Goal: Task Accomplishment & Management: Use online tool/utility

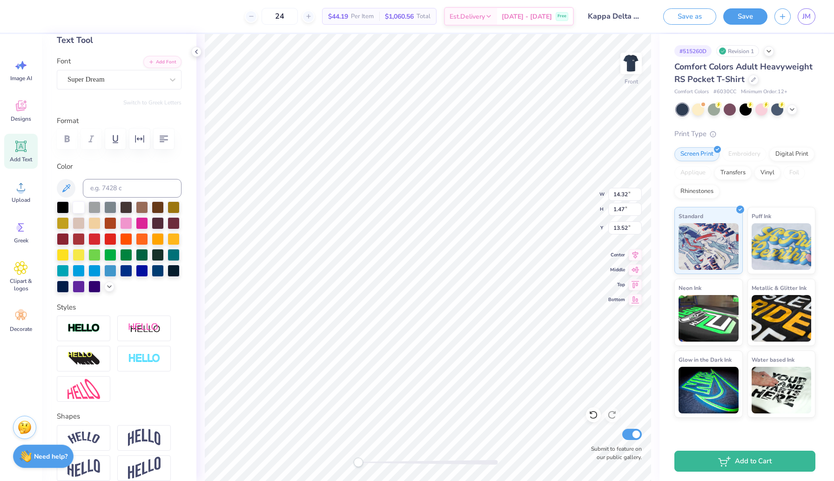
scroll to position [53, 0]
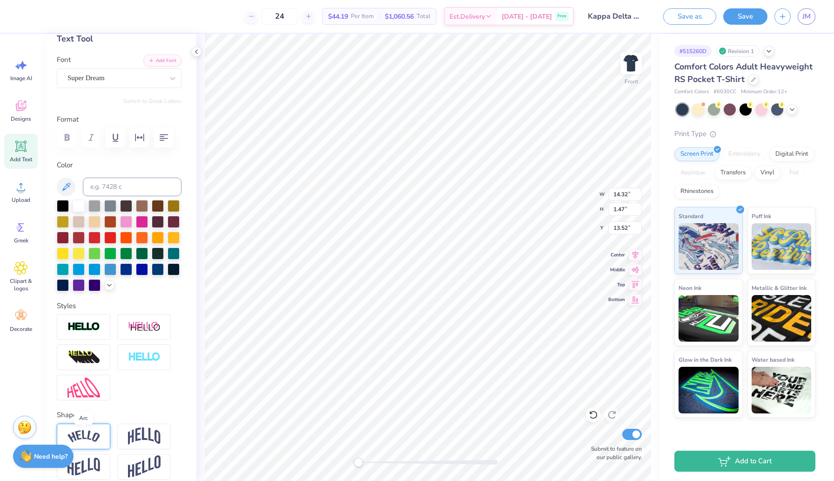
click at [96, 431] on img at bounding box center [84, 436] width 33 height 13
click at [133, 432] on img at bounding box center [144, 436] width 33 height 18
click at [102, 435] on div at bounding box center [84, 436] width 54 height 26
click at [147, 82] on div "Super Dream" at bounding box center [116, 78] width 98 height 14
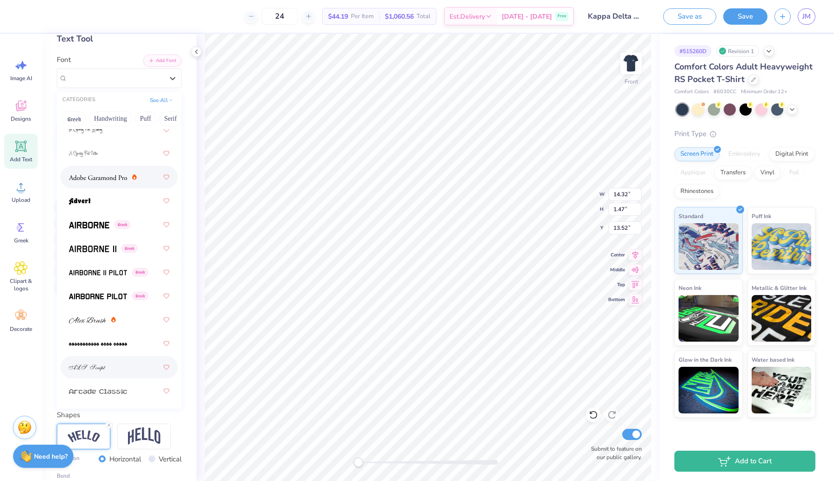
scroll to position [106, 0]
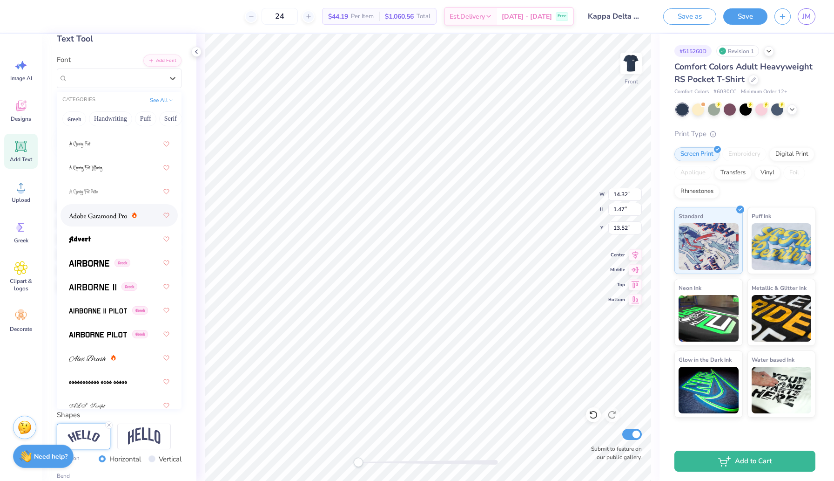
click at [126, 208] on div at bounding box center [119, 215] width 101 height 17
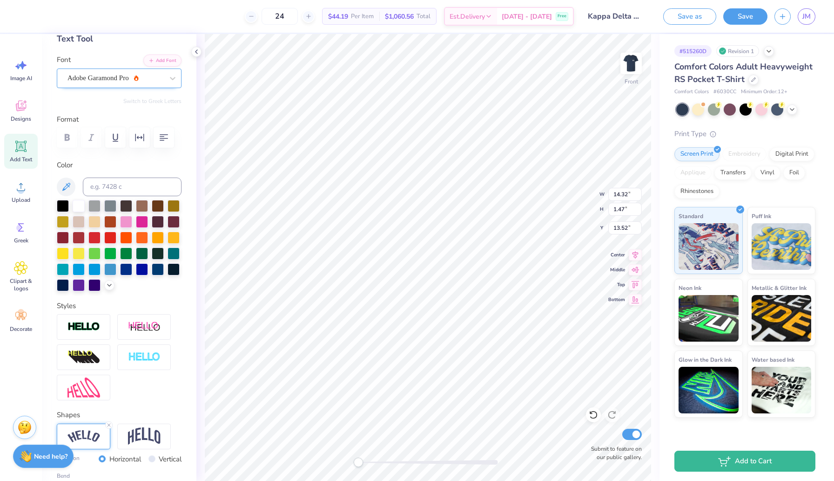
click at [139, 75] on div "Adobe Garamond Pro" at bounding box center [116, 78] width 98 height 14
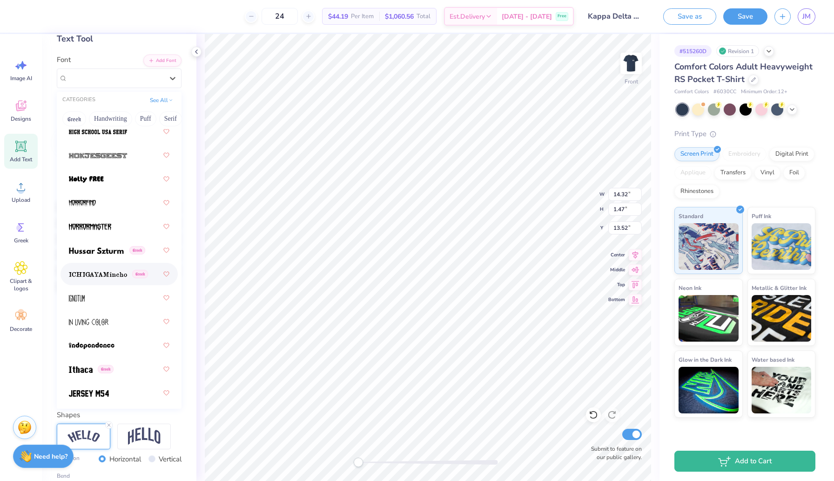
scroll to position [3373, 0]
click at [102, 290] on div at bounding box center [119, 296] width 101 height 17
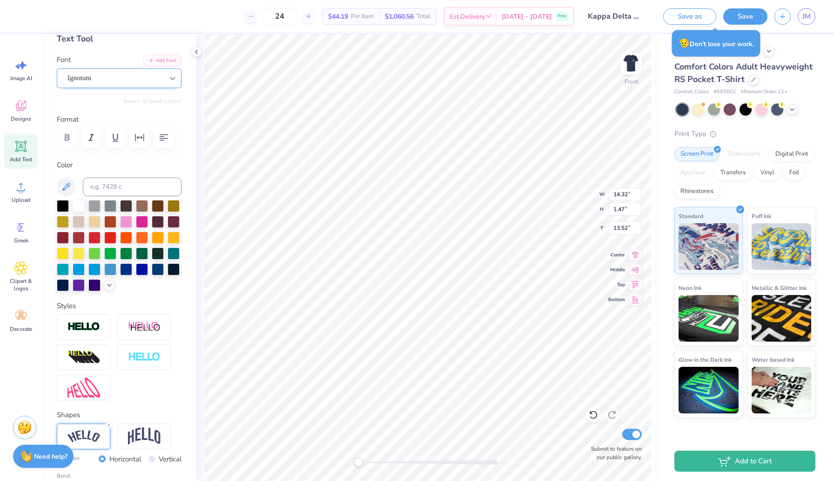
click at [169, 76] on icon at bounding box center [172, 78] width 9 height 9
type textarea "KAPPA DELTA CLASSIC"
click at [172, 82] on icon at bounding box center [172, 78] width 9 height 9
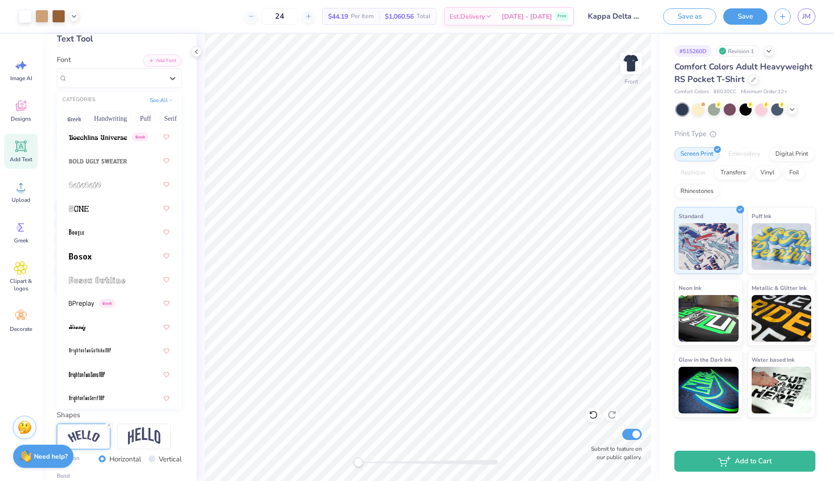
scroll to position [781, 0]
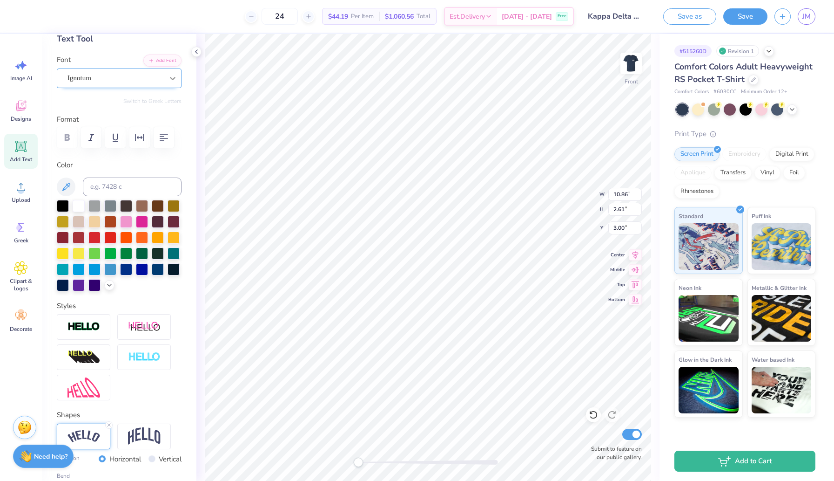
click at [176, 79] on icon at bounding box center [172, 78] width 9 height 9
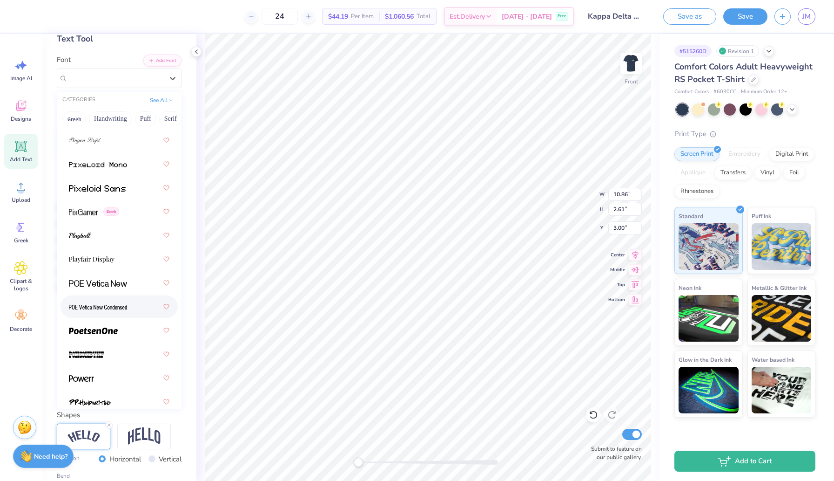
scroll to position [5504, 0]
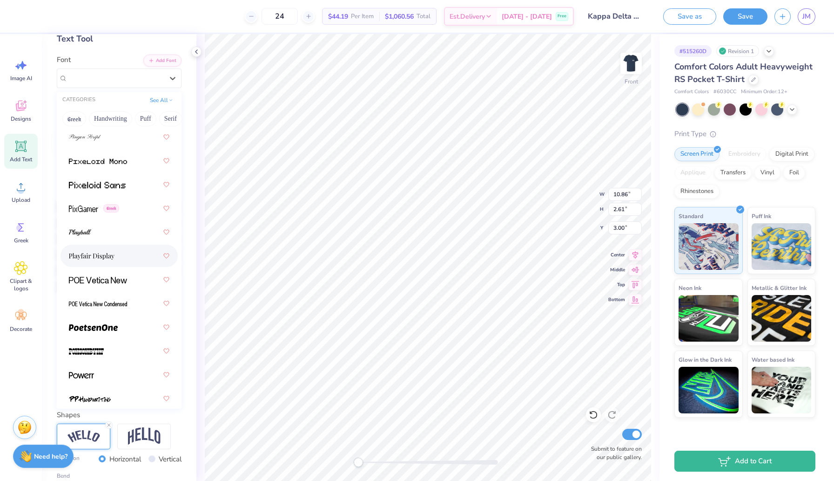
click at [114, 260] on span at bounding box center [92, 256] width 46 height 10
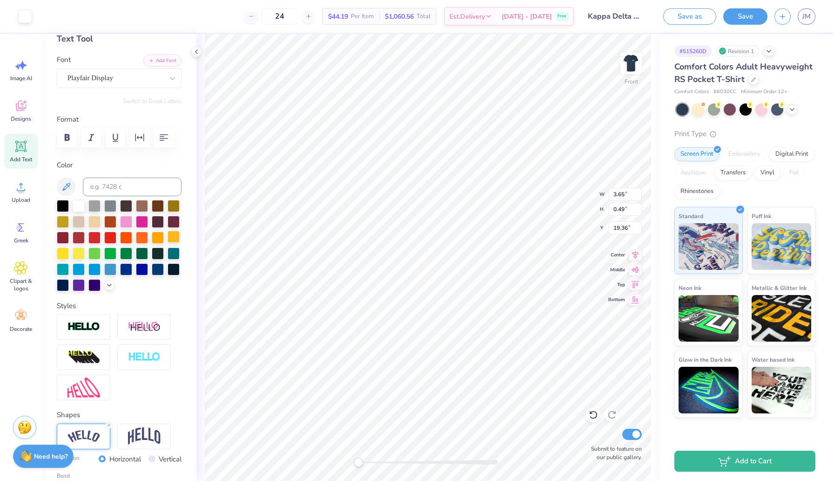
type input "3.65"
type input "0.49"
type input "19.36"
click at [109, 425] on icon at bounding box center [109, 425] width 6 height 6
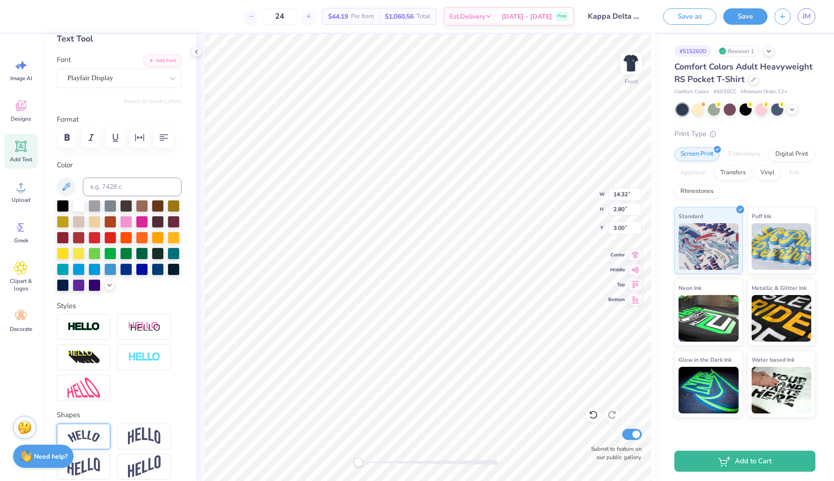
type textarea "Prevent Child Abuse of America"
type textarea "Prevent [MEDICAL_DATA] America"
type input "18.48"
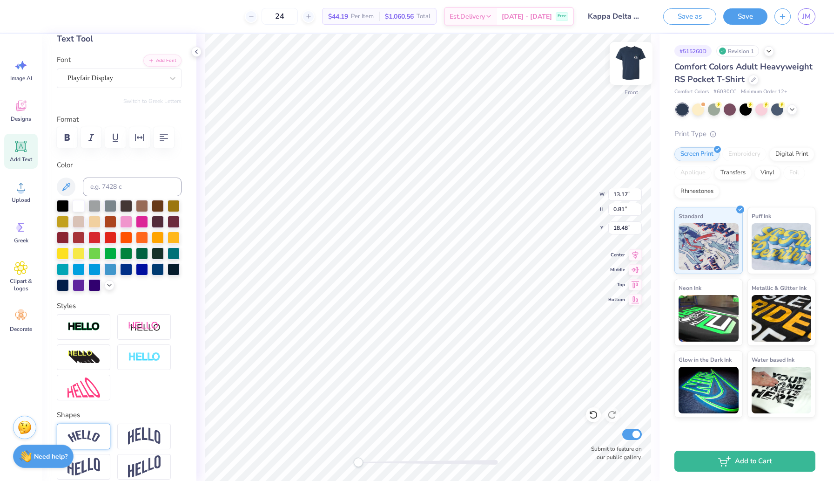
type textarea "P"
type textarea "Girl Scouts of America"
type input "10.77"
type input "1.50"
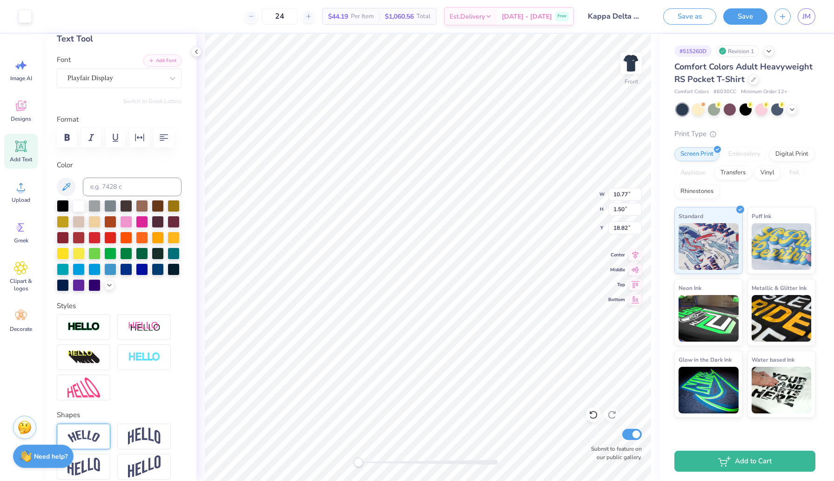
type input "19.81"
type input "3.39"
click at [27, 143] on icon at bounding box center [21, 146] width 14 height 14
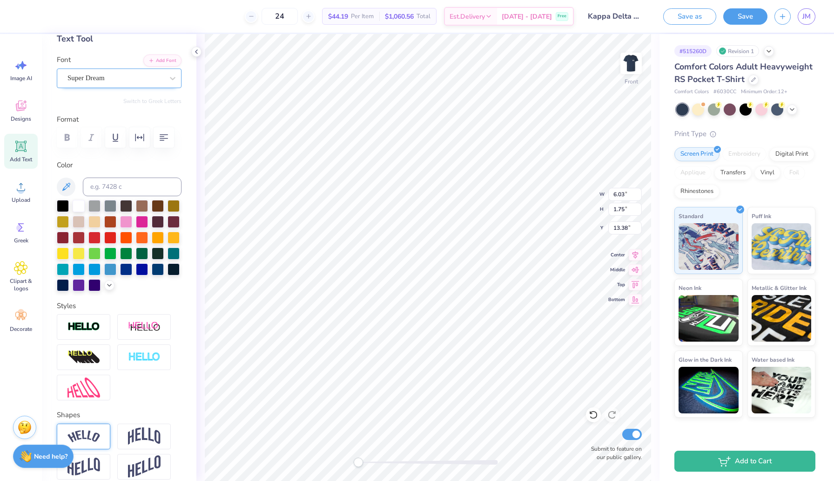
type textarea "[GEOGRAPHIC_DATA] [GEOGRAPHIC_DATA]"
click at [111, 76] on div "Super Dream" at bounding box center [116, 78] width 98 height 14
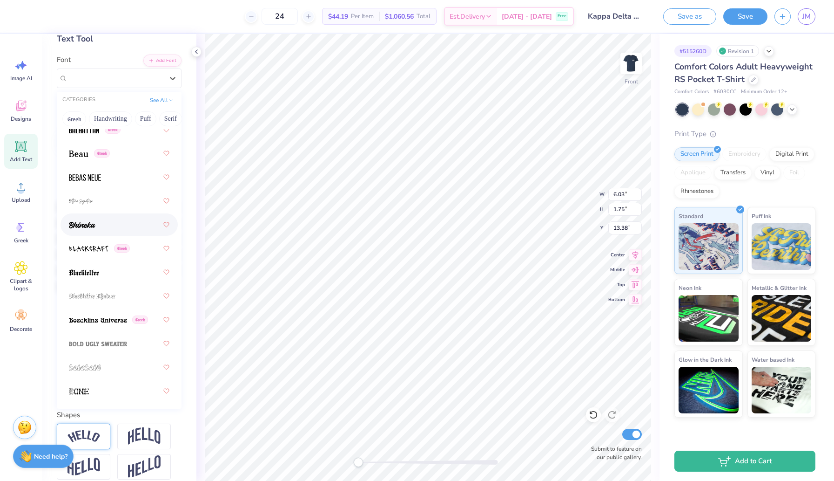
scroll to position [598, 0]
click at [107, 119] on button "Handwriting" at bounding box center [110, 118] width 43 height 15
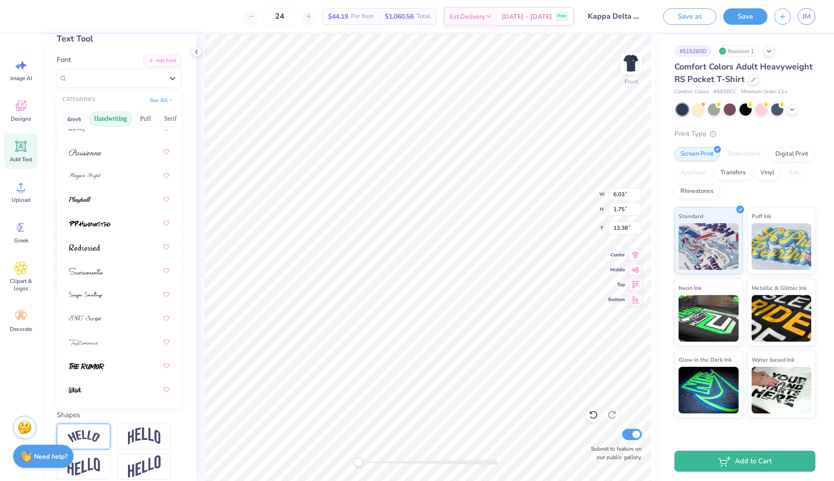
scroll to position [28, 0]
click at [99, 173] on div at bounding box center [119, 174] width 101 height 17
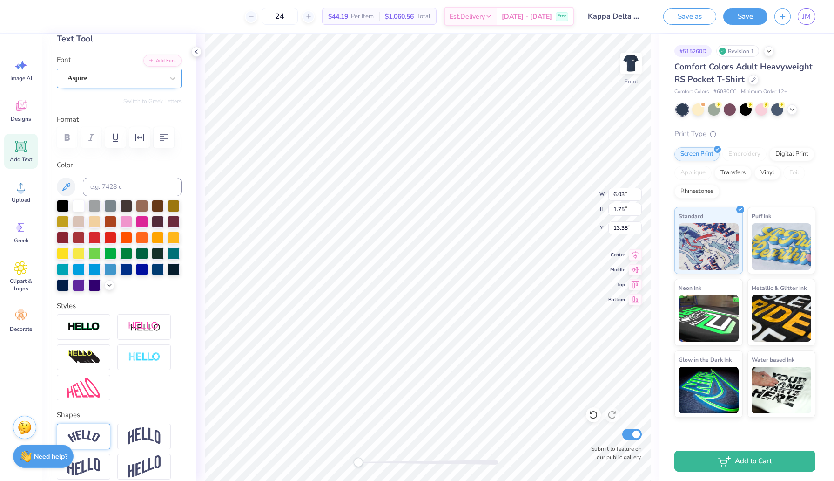
click at [128, 81] on div "Aspire" at bounding box center [116, 78] width 98 height 14
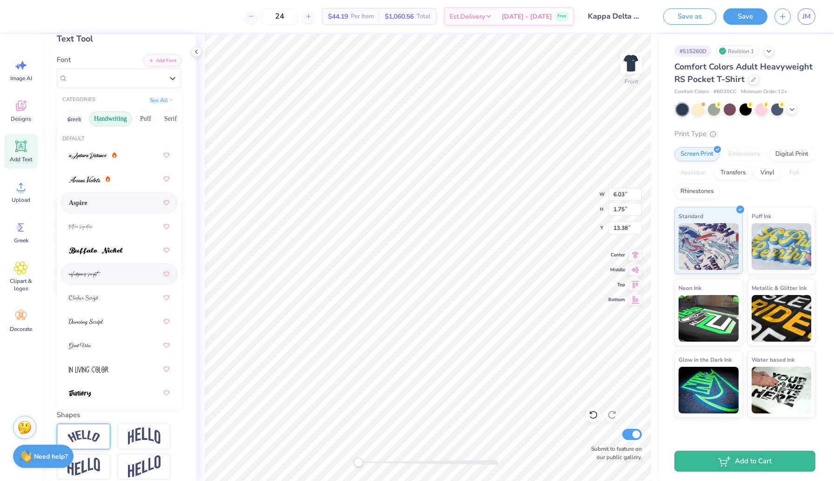
click at [100, 282] on div at bounding box center [119, 273] width 101 height 17
click at [146, 77] on div "cafedeparis-script" at bounding box center [116, 78] width 98 height 14
click at [114, 294] on div at bounding box center [119, 297] width 101 height 17
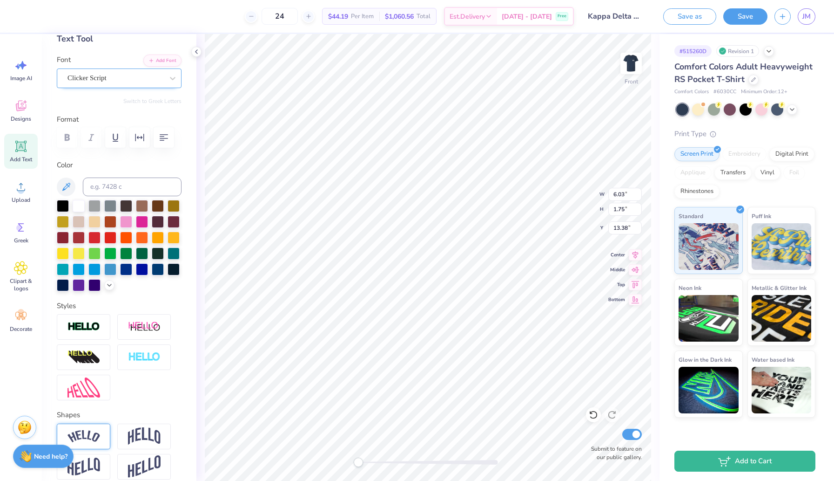
click at [145, 80] on div "Clicker Script" at bounding box center [116, 78] width 98 height 14
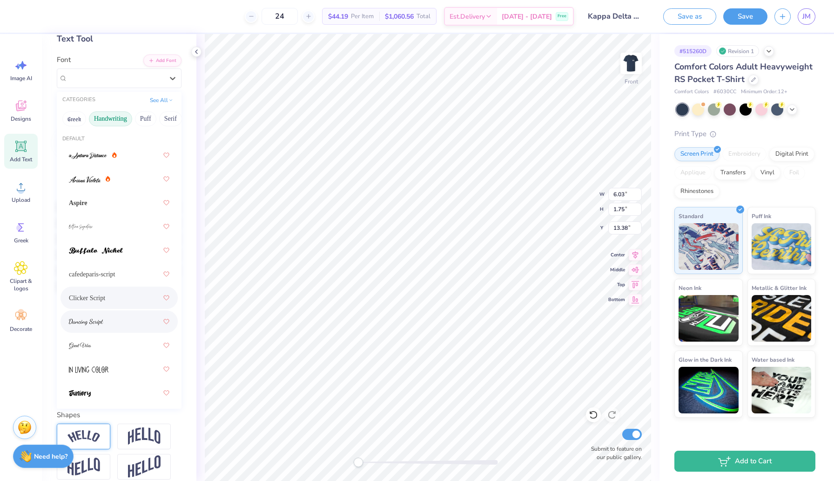
click at [106, 318] on div at bounding box center [119, 321] width 101 height 17
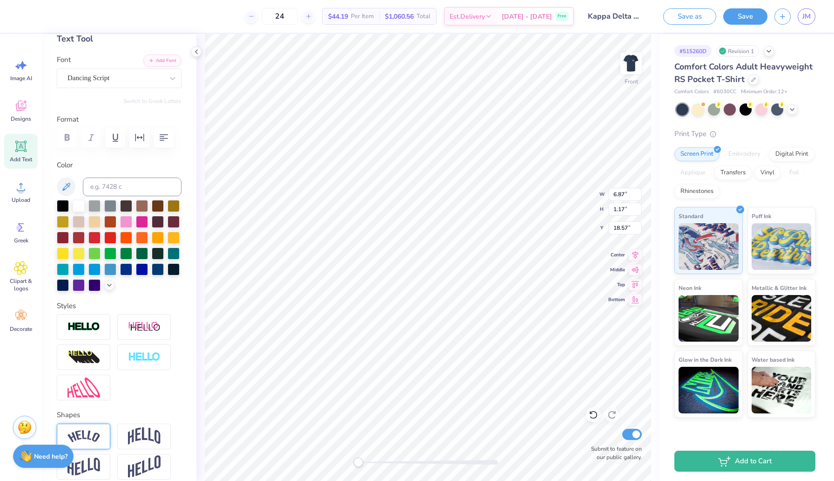
type input "6.87"
type input "1.17"
type input "18.57"
type input "5.81"
type input "0.99"
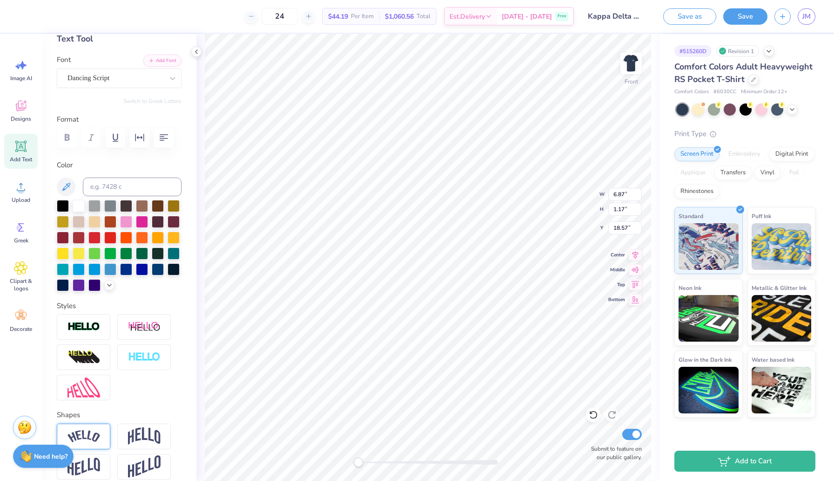
type input "4.58"
type textarea "V"
type textarea "Golf Tournament"
type textarea "V"
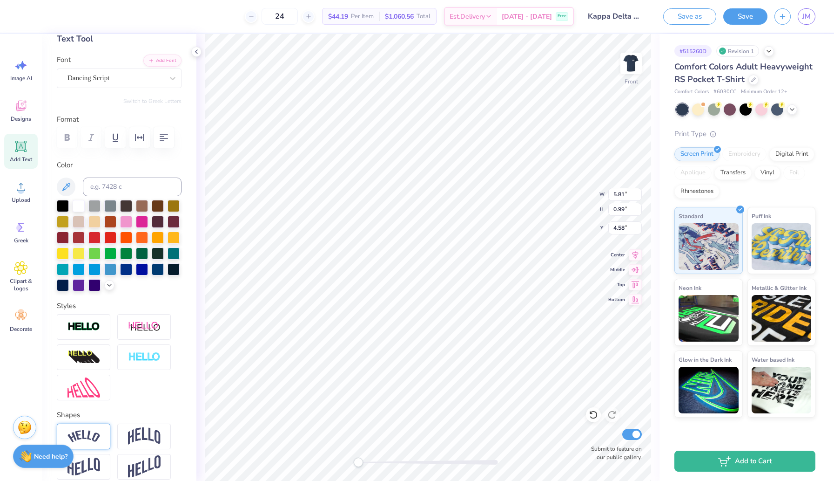
type textarea "20"
type input "11.20"
type textarea "25"
type input "1.46"
click at [631, 65] on img at bounding box center [631, 63] width 37 height 37
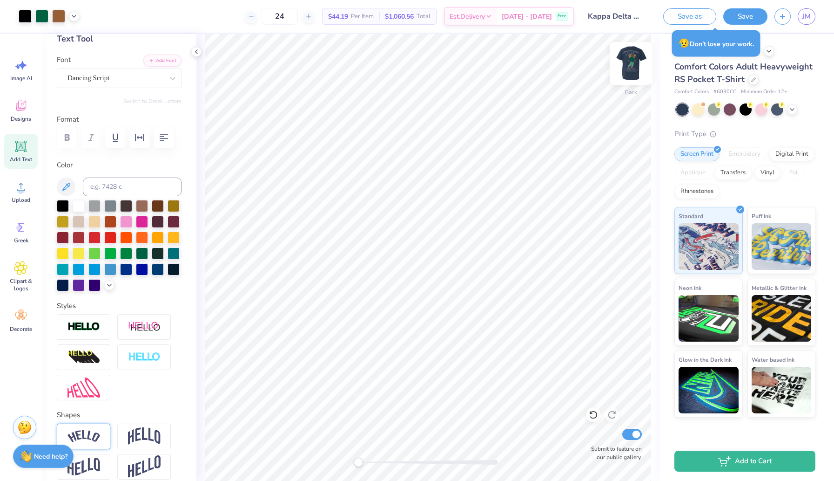
click at [630, 69] on img at bounding box center [631, 63] width 37 height 37
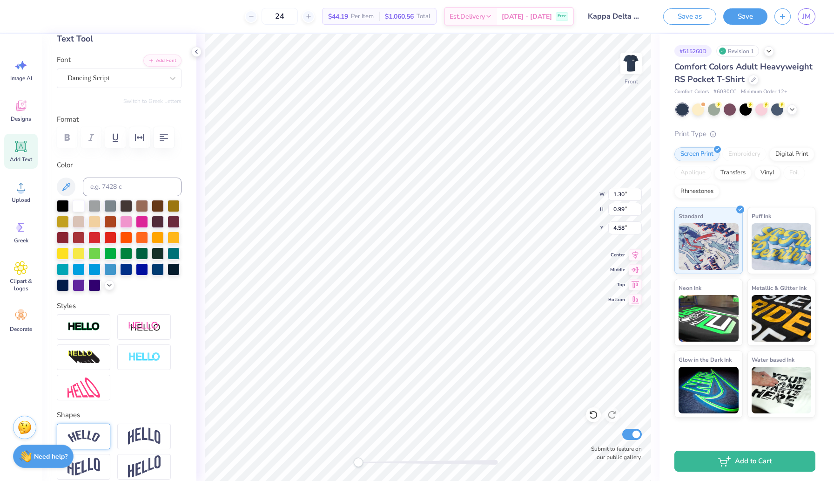
type input "1.46"
type input "4.58"
type textarea "2025"
type input "2.26"
type input "0.81"
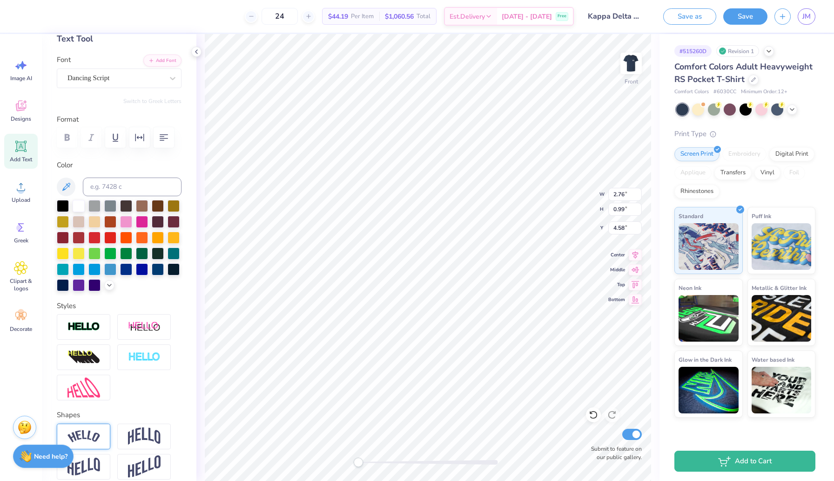
type input "4.76"
type input "20.01"
type input "7.29"
type input "1.23"
type input "18.37"
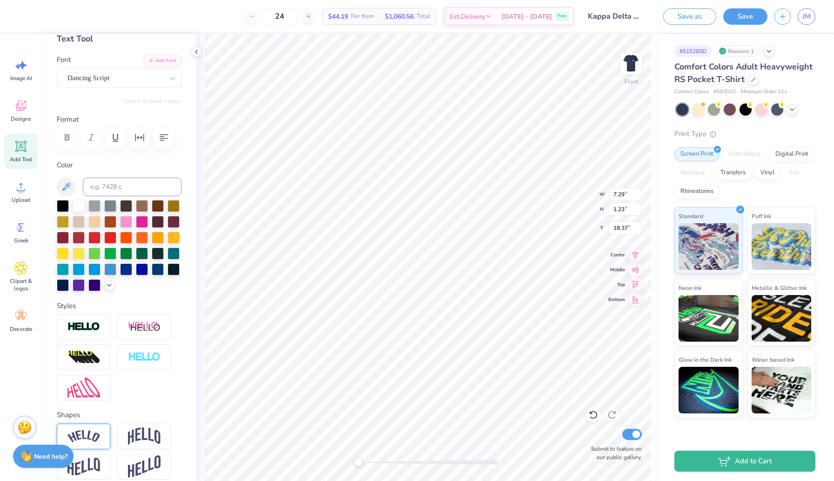
type input "2.26"
type input "0.81"
type input "11.38"
type input "1.43"
type input "0.51"
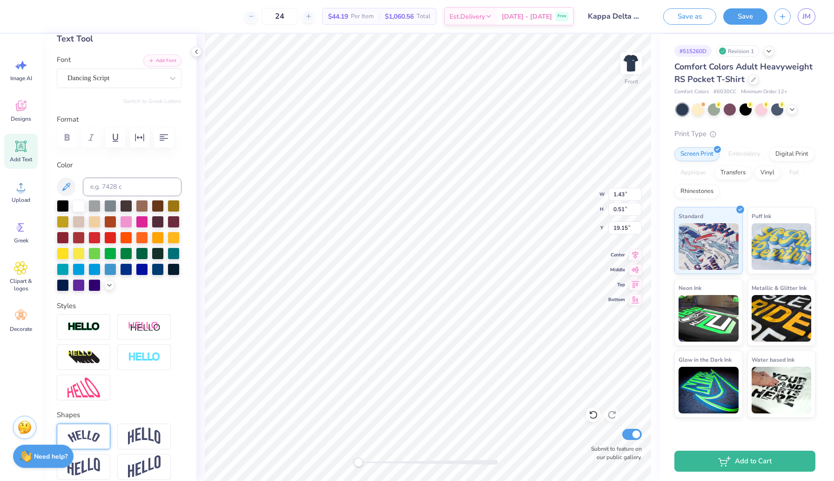
type input "19.15"
type input "7.29"
type input "1.23"
type input "4.35"
type textarea "G"
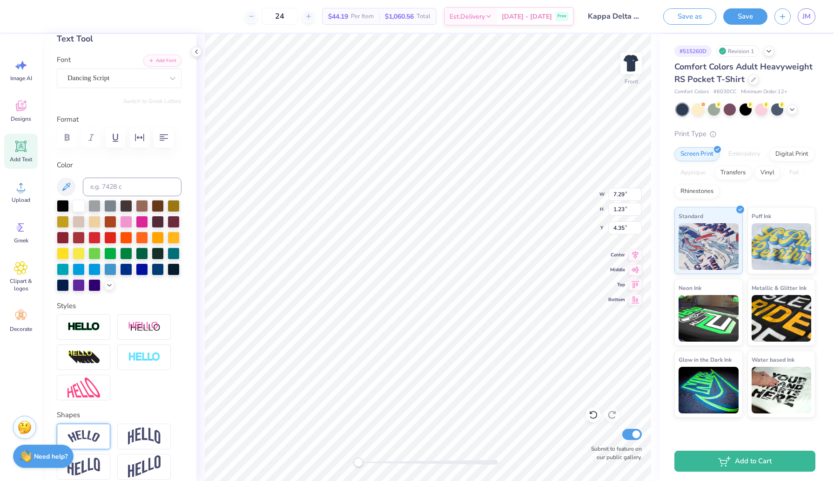
scroll to position [0, 1]
type textarea "Farmeville VA"
type input "6.10"
type input "0.49"
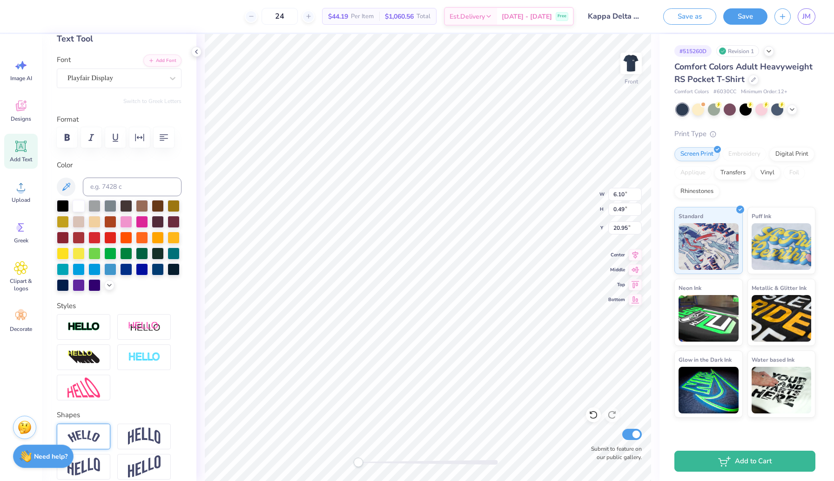
type input "20.95"
type input "3.59"
type input "4.63"
type input "12.53"
click at [27, 15] on div at bounding box center [25, 15] width 13 height 13
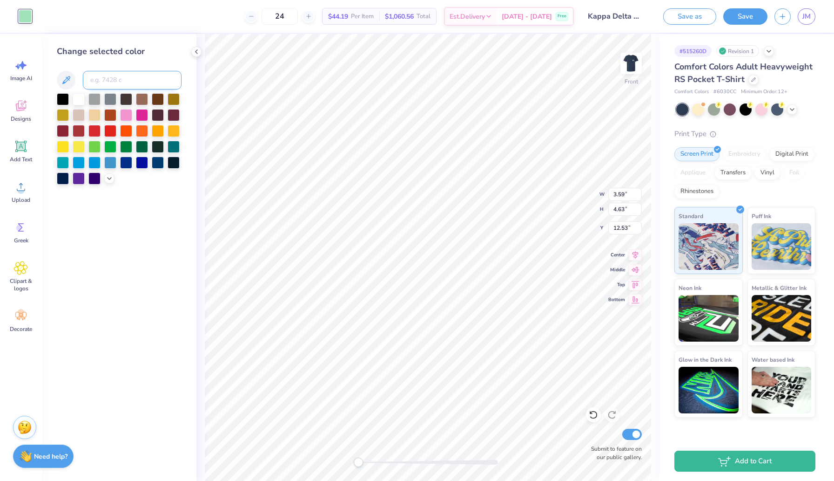
click at [112, 77] on input at bounding box center [132, 80] width 99 height 19
click at [149, 199] on div "Change selected color b3cf99" at bounding box center [119, 257] width 155 height 447
click at [128, 78] on input "b3cf99" at bounding box center [132, 80] width 99 height 19
type input "b"
click at [147, 189] on div "Change selected color d3e0c8" at bounding box center [119, 257] width 155 height 447
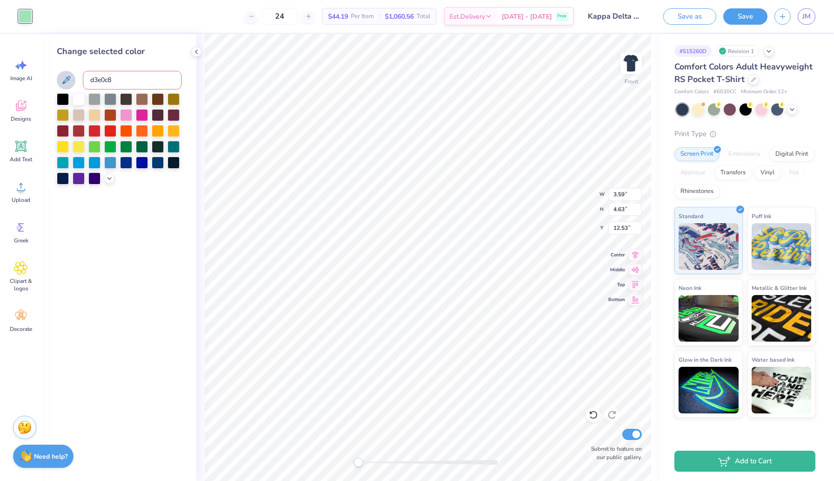
scroll to position [0, 0]
drag, startPoint x: 113, startPoint y: 81, endPoint x: 71, endPoint y: 84, distance: 42.1
click at [71, 84] on div "d3e0c8" at bounding box center [119, 80] width 125 height 19
type input "d"
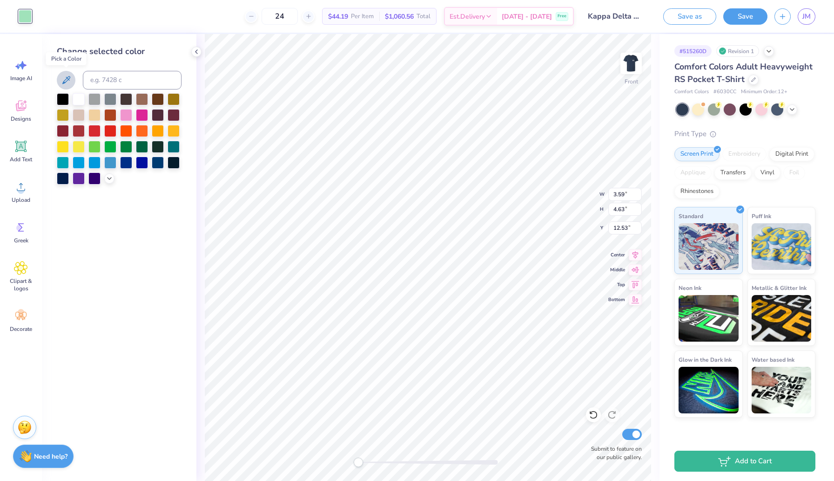
click at [65, 81] on icon at bounding box center [66, 80] width 11 height 11
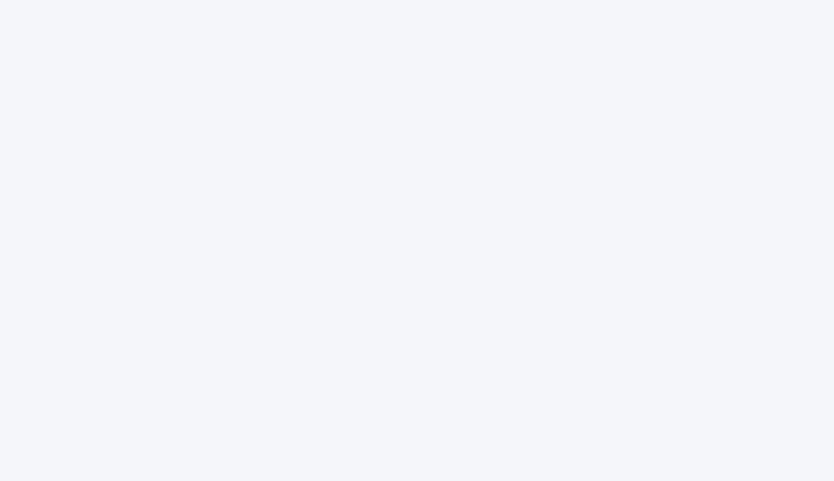
click at [203, 233] on div at bounding box center [417, 240] width 834 height 481
click at [377, 73] on div at bounding box center [417, 240] width 834 height 481
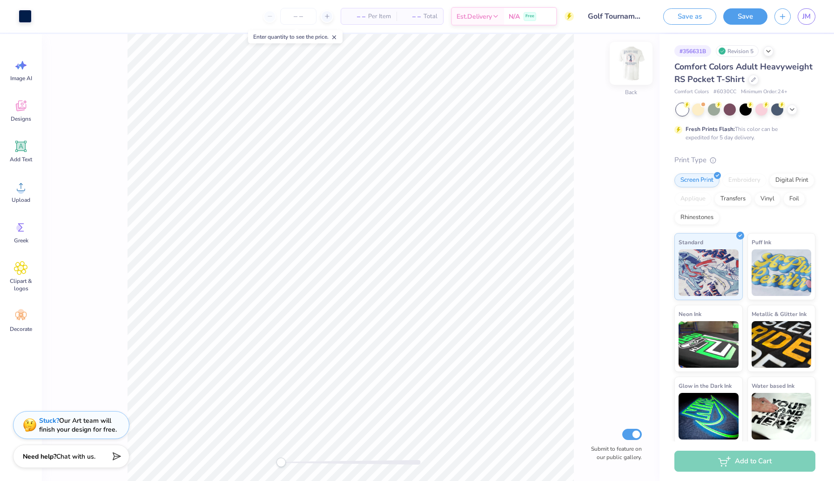
click at [630, 59] on img at bounding box center [631, 63] width 37 height 37
click at [802, 22] on link "JM" at bounding box center [807, 16] width 18 height 16
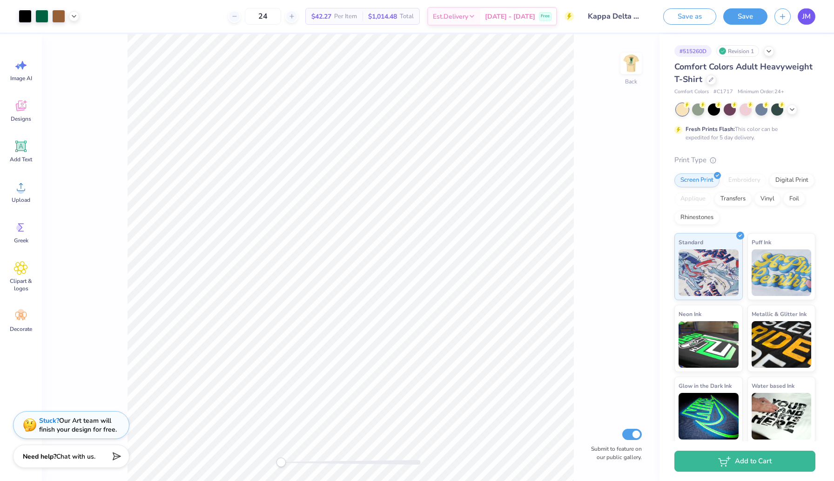
click at [812, 18] on link "JM" at bounding box center [807, 16] width 18 height 16
click at [712, 82] on div at bounding box center [711, 79] width 10 height 10
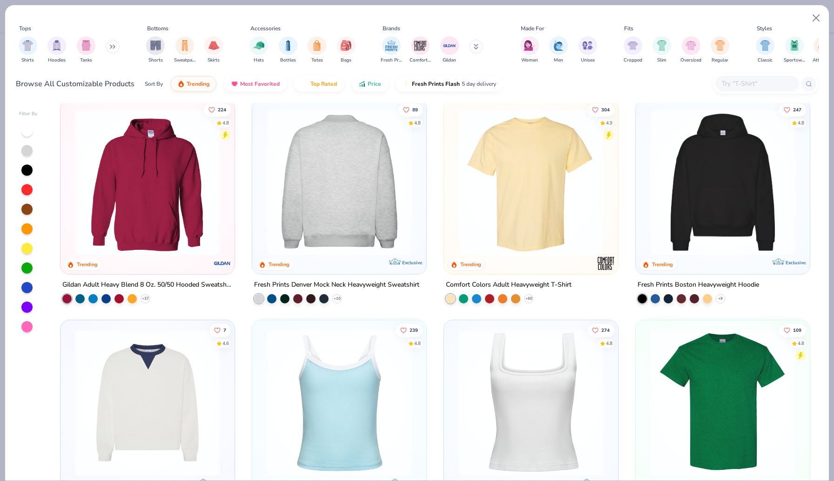
scroll to position [95, 0]
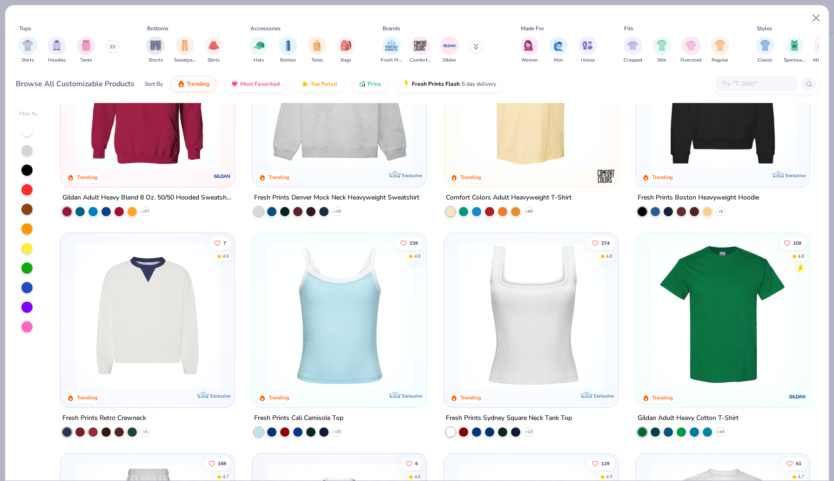
click at [762, 82] on input "text" at bounding box center [757, 83] width 72 height 11
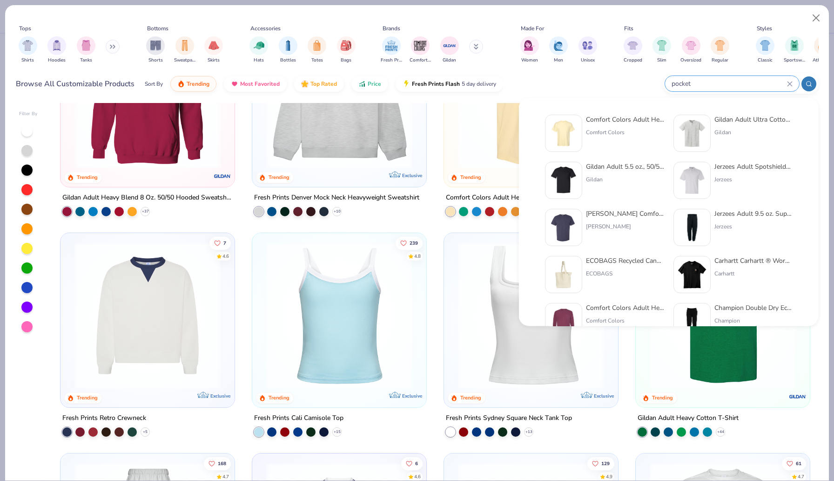
type input "pocket"
click at [635, 122] on div "Comfort Colors Adult Heavyweight RS Pocket T-Shirt" at bounding box center [625, 120] width 78 height 10
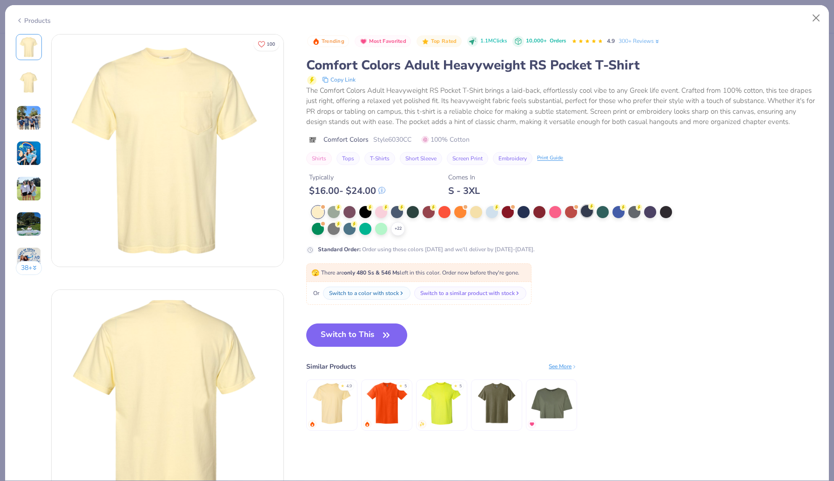
click at [590, 211] on div at bounding box center [587, 211] width 12 height 12
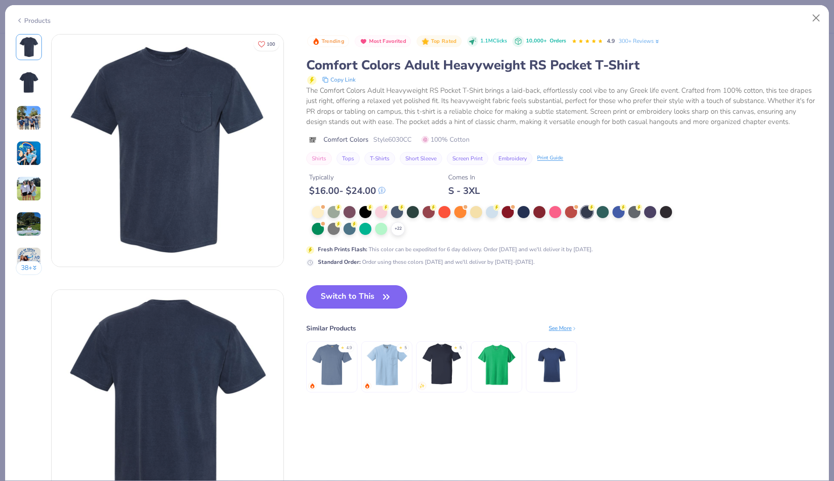
click at [375, 297] on button "Switch to This" at bounding box center [356, 296] width 101 height 23
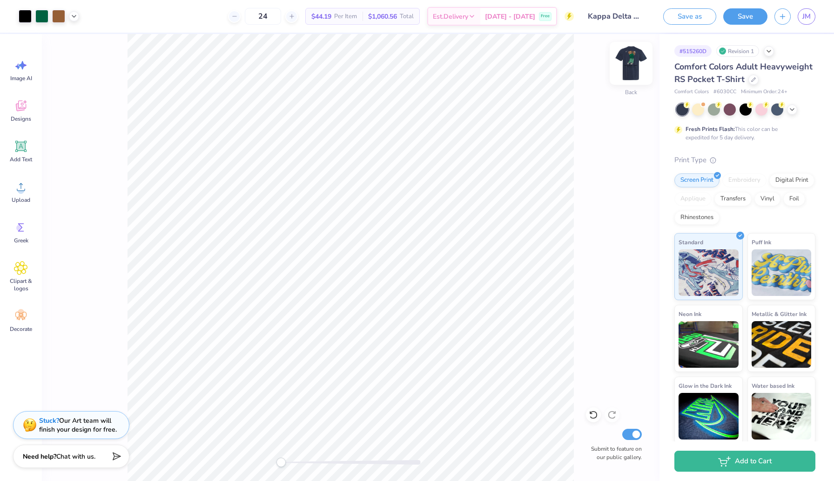
click at [631, 69] on img at bounding box center [631, 63] width 37 height 37
click at [791, 108] on icon at bounding box center [792, 108] width 7 height 7
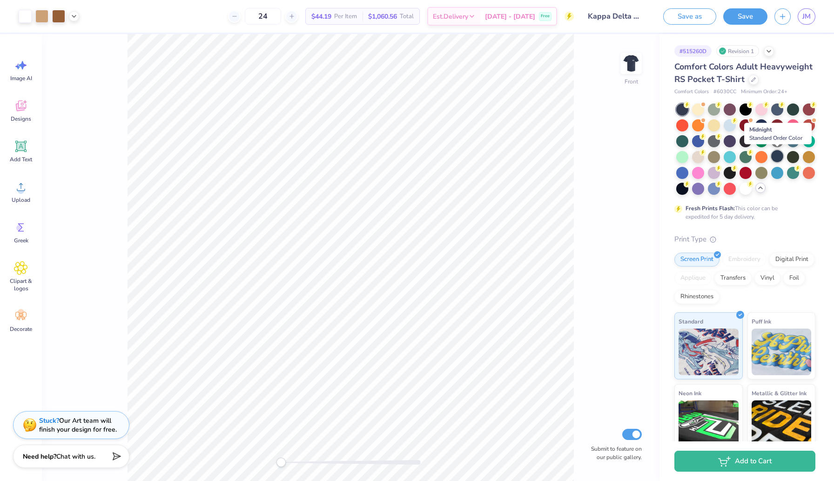
click at [780, 160] on div at bounding box center [778, 156] width 12 height 12
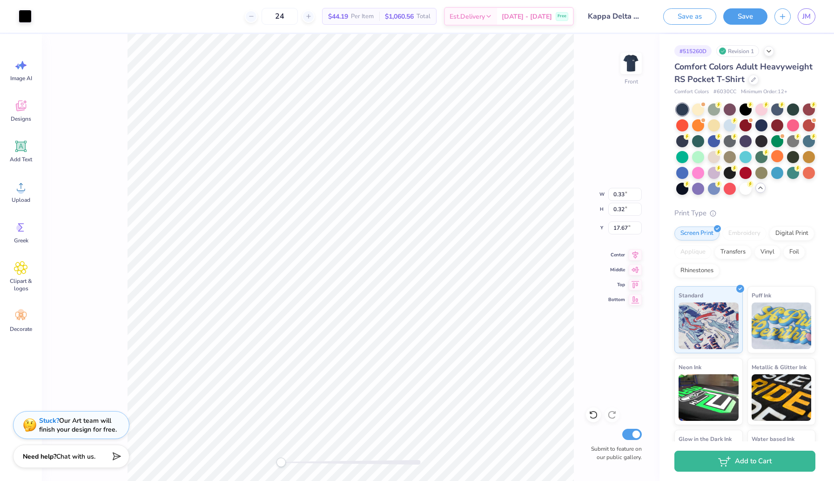
type input "0.33"
type input "0.32"
type input "17.67"
type input "6.37"
click at [20, 149] on icon at bounding box center [21, 146] width 9 height 9
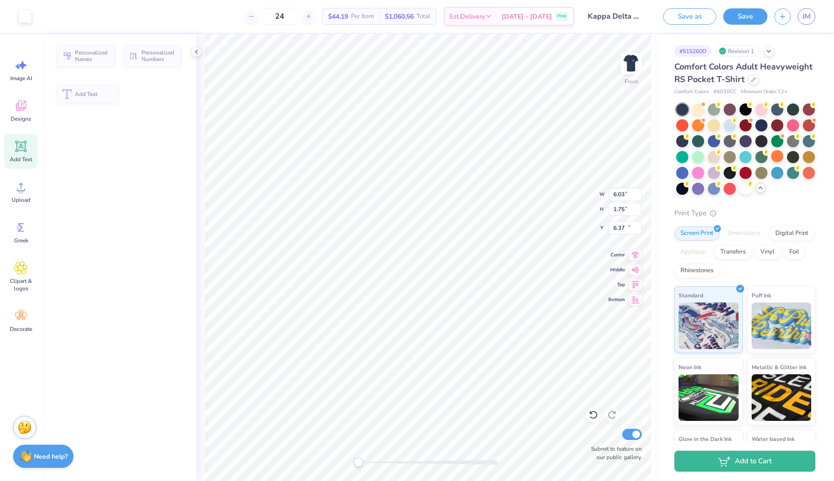
type input "6.03"
type input "1.75"
type input "13.38"
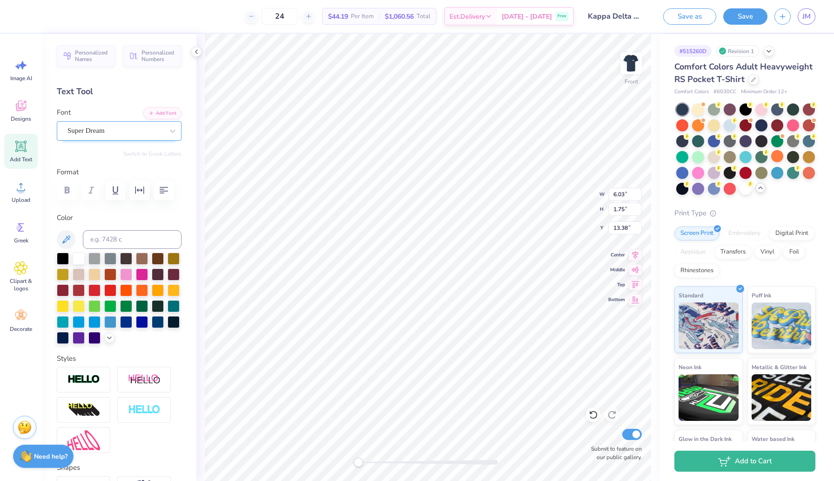
click at [142, 133] on div "Super Dream" at bounding box center [116, 130] width 98 height 14
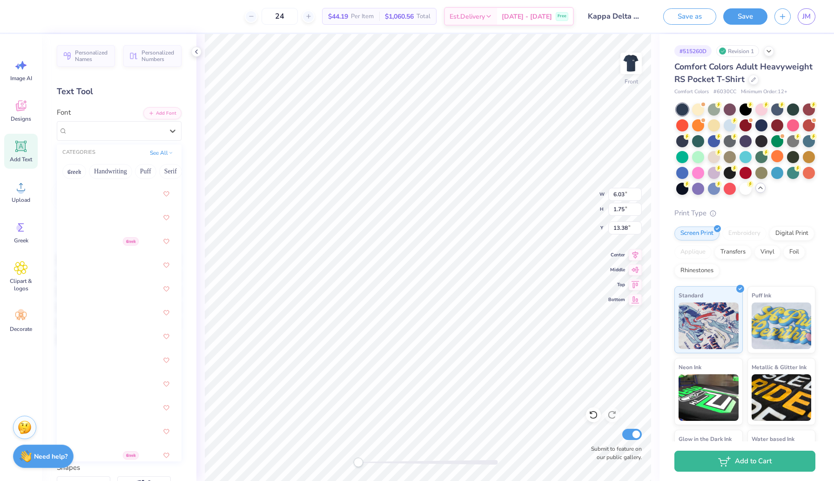
scroll to position [5526, 0]
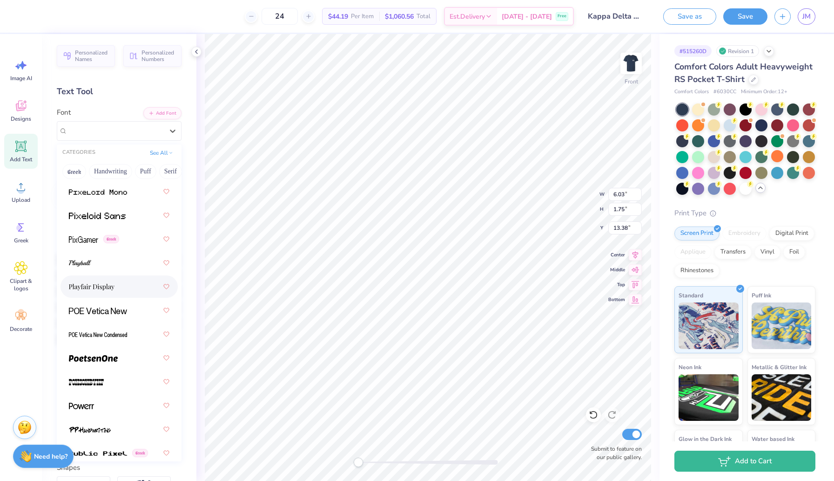
click at [119, 281] on div at bounding box center [119, 286] width 101 height 17
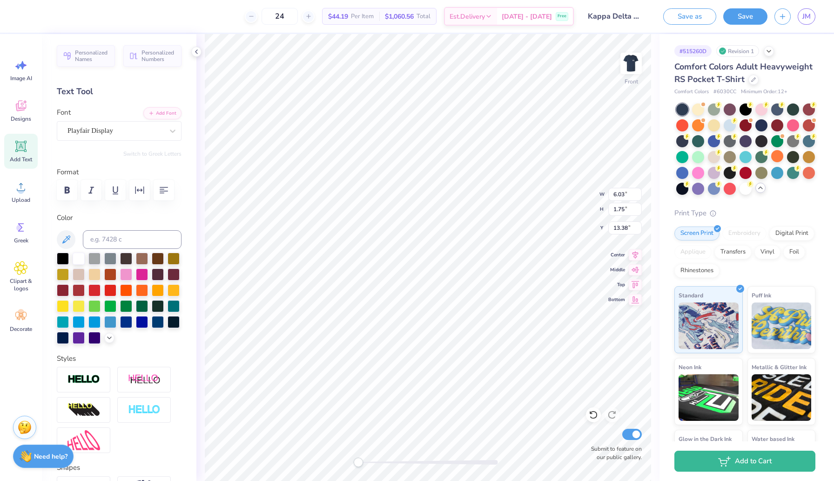
scroll to position [0, 0]
type textarea "KAPPA DELTA CLASSIC"
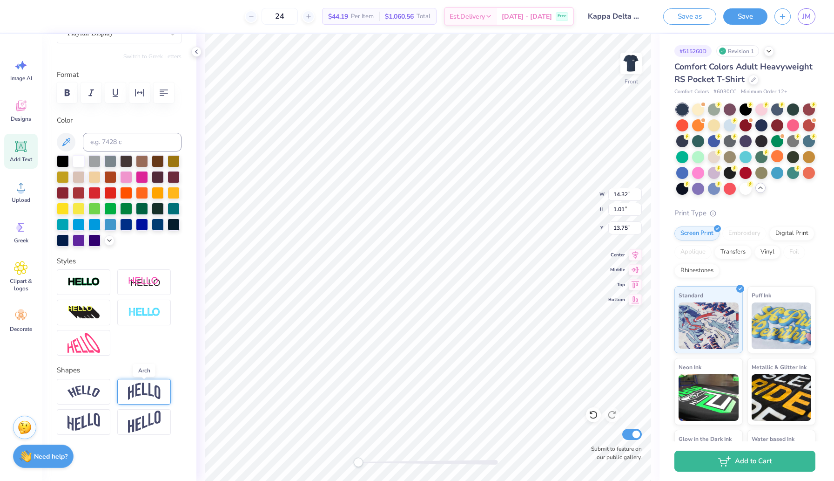
click at [136, 390] on img at bounding box center [144, 391] width 33 height 18
click at [94, 385] on img at bounding box center [84, 391] width 33 height 13
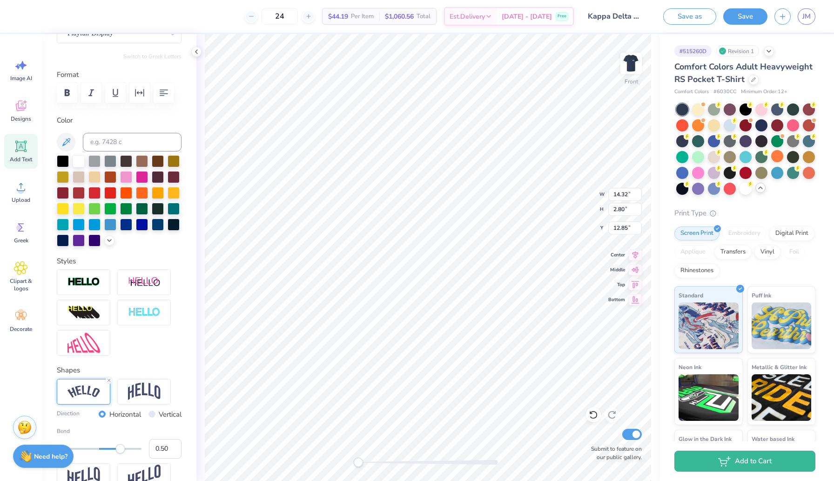
type input "2.80"
type input "12.85"
type input "7.01"
click at [197, 98] on div "Front W 9.13 9.13 " H 12.21 12.21 " Y 7.01 7.01 " Center Middle Top Bottom Subm…" at bounding box center [428, 257] width 463 height 447
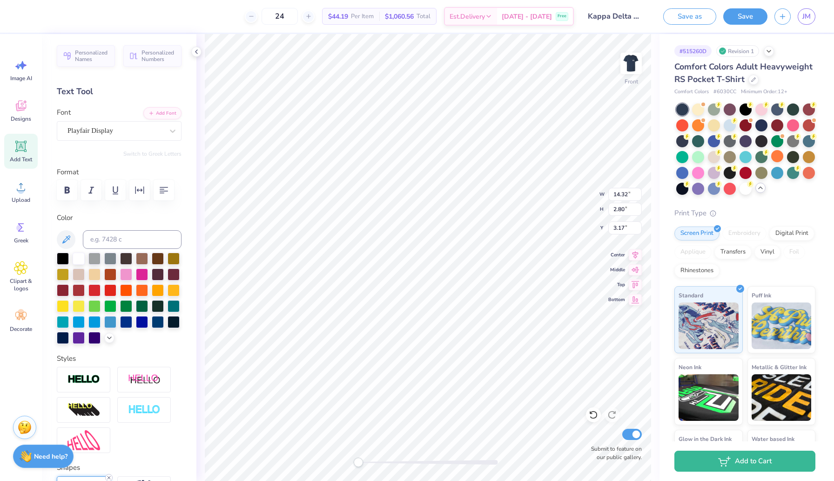
scroll to position [97, 0]
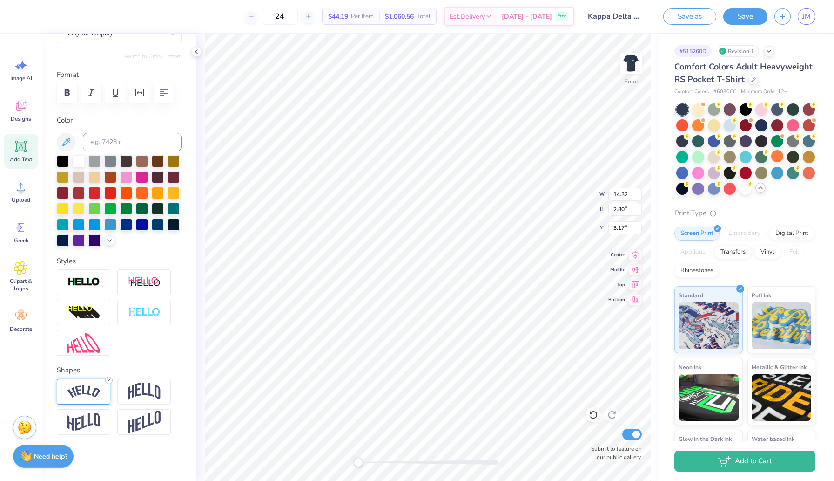
click at [109, 379] on line at bounding box center [109, 380] width 3 height 3
type textarea "K"
type textarea "Prevent [MEDICAL_DATA] America"
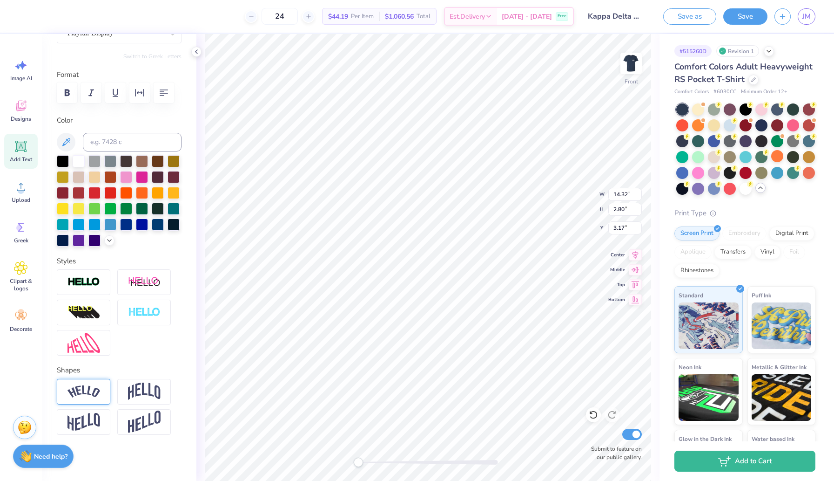
scroll to position [0, 5]
type input "9.80"
type input "0.60"
type input "21.15"
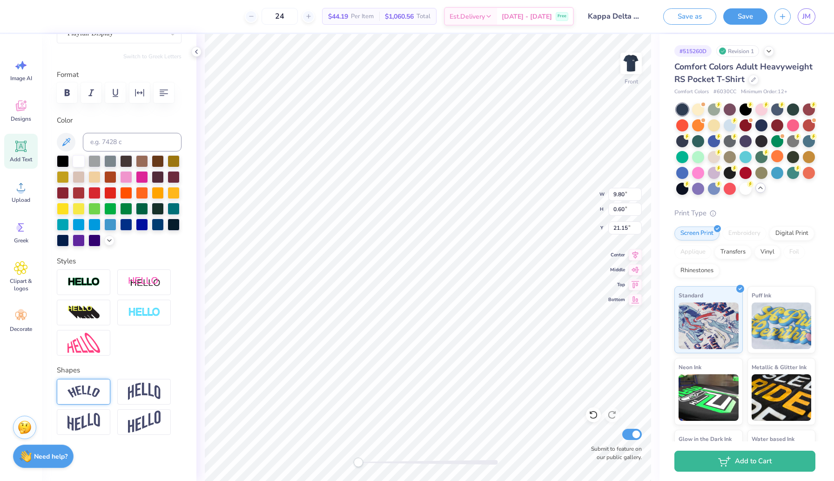
type textarea "Girl Scouts of America"
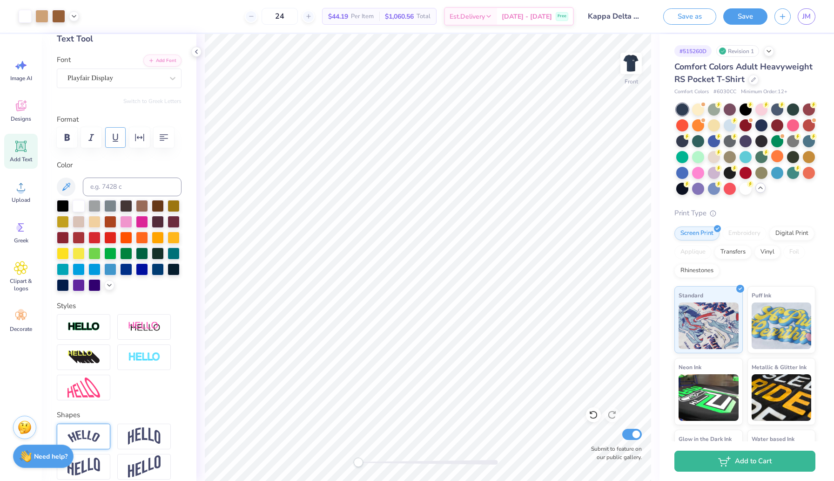
scroll to position [0, 0]
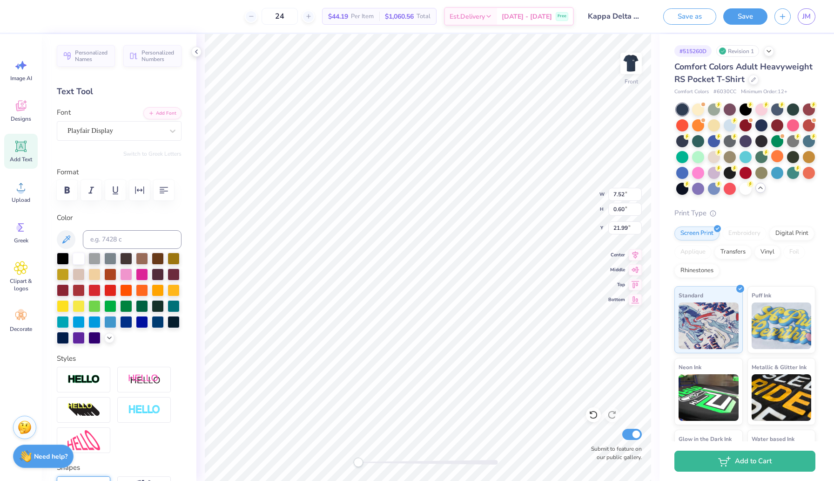
type input "9.80"
type input "21.15"
click at [25, 156] on span "Add Text" at bounding box center [21, 159] width 22 height 7
type input "6.03"
type input "1.75"
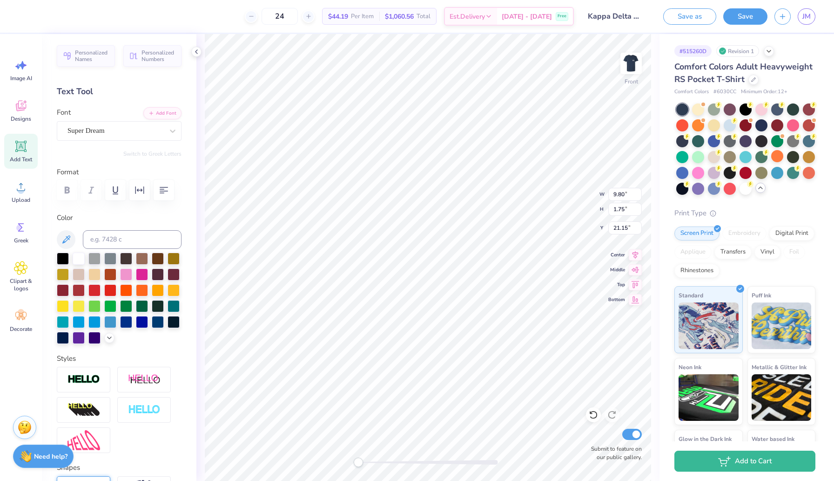
type input "13.38"
click at [121, 119] on div "Font Super Dream" at bounding box center [119, 124] width 125 height 34
click at [122, 136] on div at bounding box center [116, 130] width 96 height 13
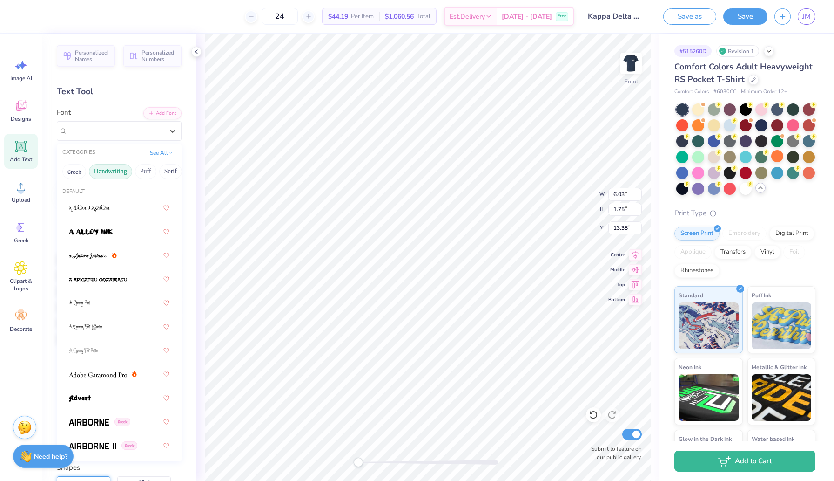
click at [114, 168] on button "Handwriting" at bounding box center [110, 171] width 43 height 15
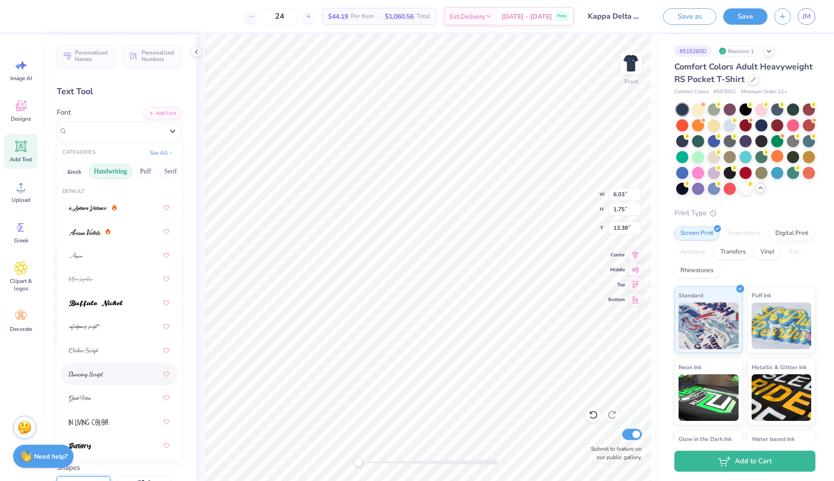
click at [117, 373] on div at bounding box center [119, 374] width 101 height 17
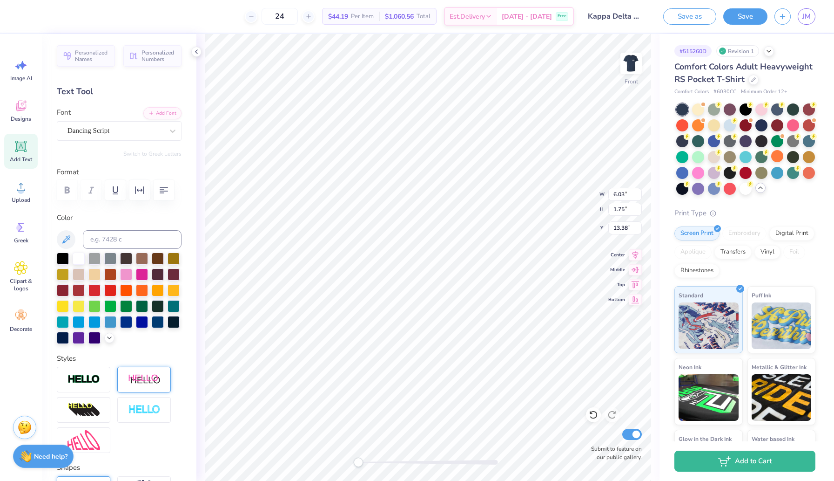
scroll to position [0, 1]
type textarea "[GEOGRAPHIC_DATA] [GEOGRAPHIC_DATA]"
type input "20.77"
type input "11.79"
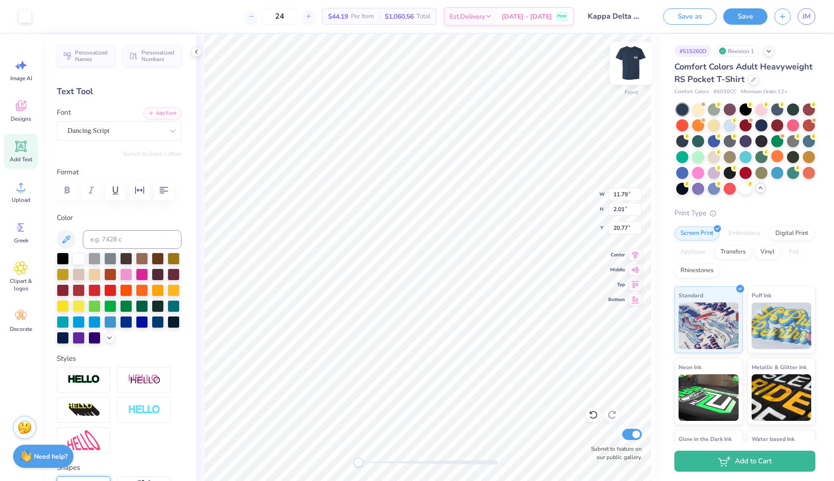
type input "2.01"
type input "13.24"
type input "4.00"
type input "0.68"
type input "14.57"
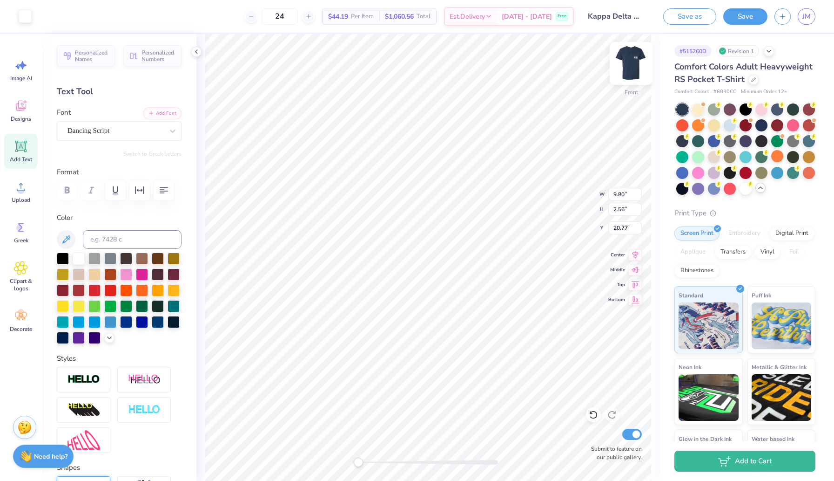
type input "20.01"
type input "7.00"
type input "1.19"
type input "5.29"
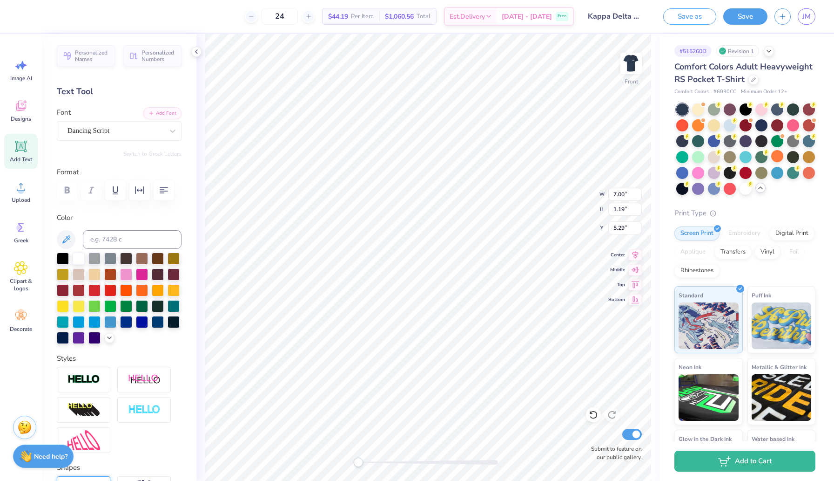
type textarea "Golf Tournament"
click at [15, 156] on span "Add Text" at bounding box center [21, 159] width 22 height 7
type input "6.03"
type input "1.75"
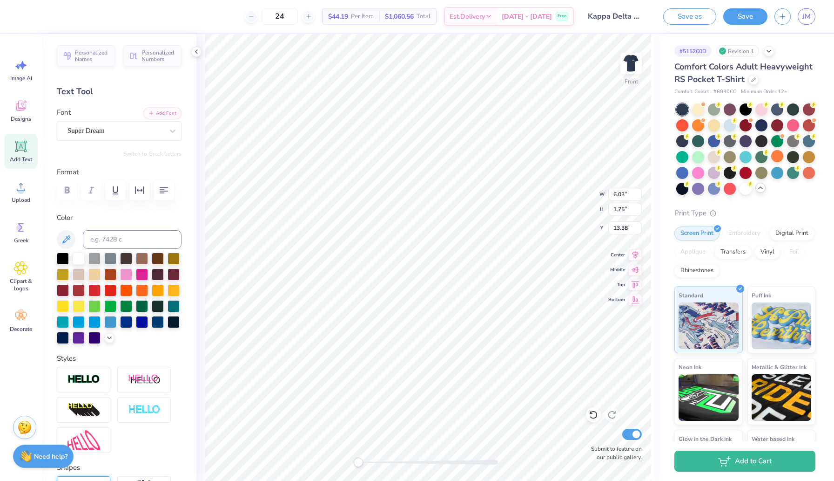
type input "13.38"
click at [113, 130] on div "Super Dream" at bounding box center [116, 130] width 98 height 14
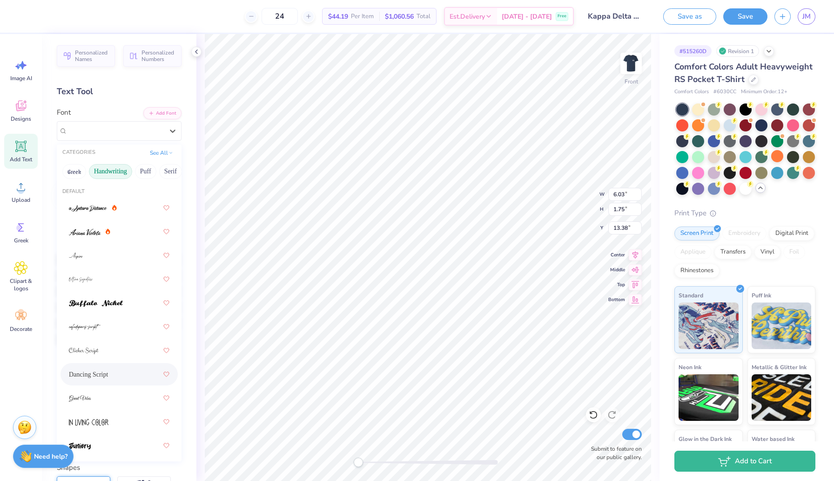
click at [99, 377] on span "Dancing Script" at bounding box center [88, 374] width 39 height 10
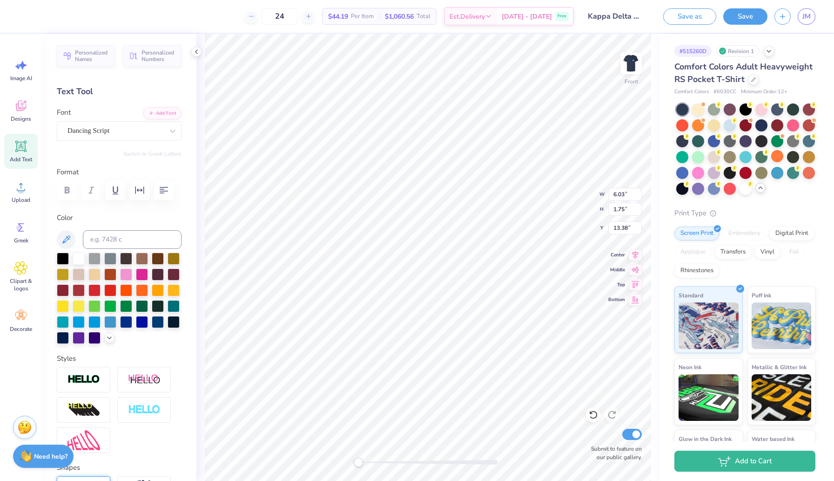
type textarea "X"
click at [633, 63] on img at bounding box center [631, 63] width 37 height 37
click at [627, 55] on img at bounding box center [631, 63] width 37 height 37
click at [22, 17] on div at bounding box center [25, 15] width 13 height 13
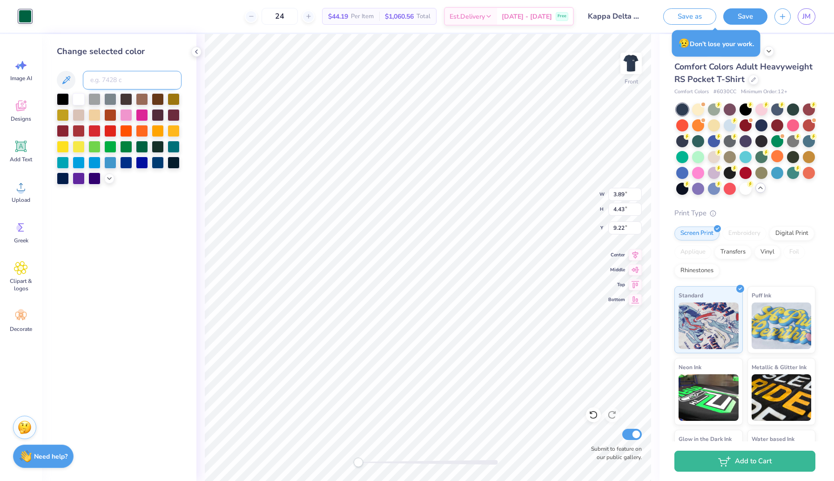
click at [125, 80] on input at bounding box center [132, 80] width 99 height 19
type input "385"
type input "380"
type input "358"
type input "375"
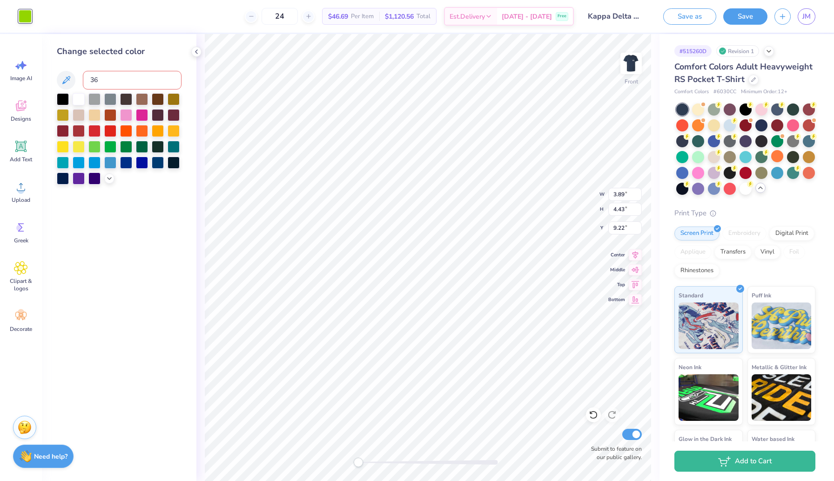
type input "369"
type input "361"
type input "370"
type input "364"
type input "357"
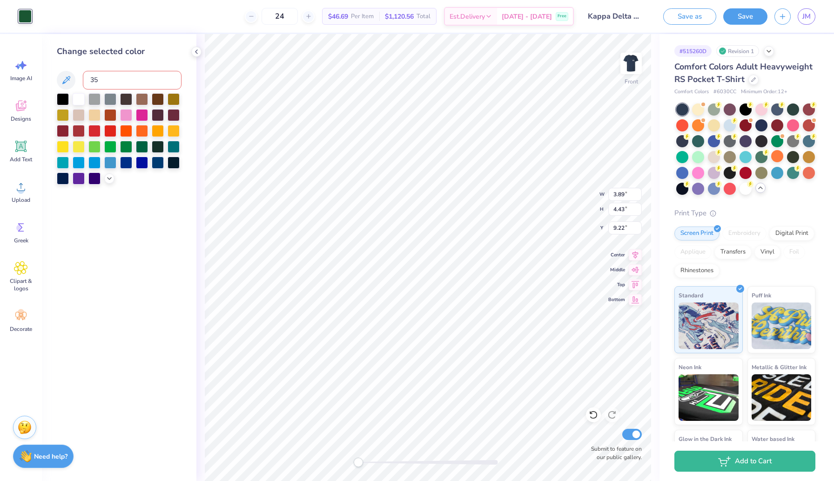
type input "356"
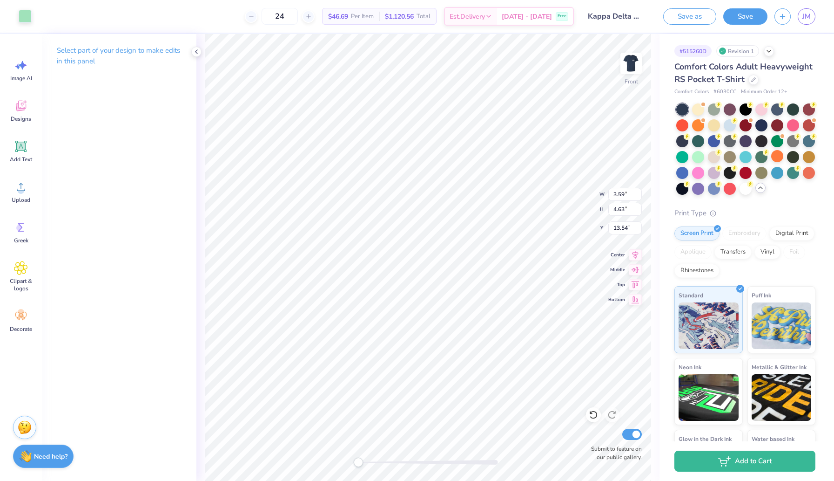
type input "3.59"
type input "4.63"
type input "13.54"
click at [28, 16] on div at bounding box center [25, 15] width 13 height 13
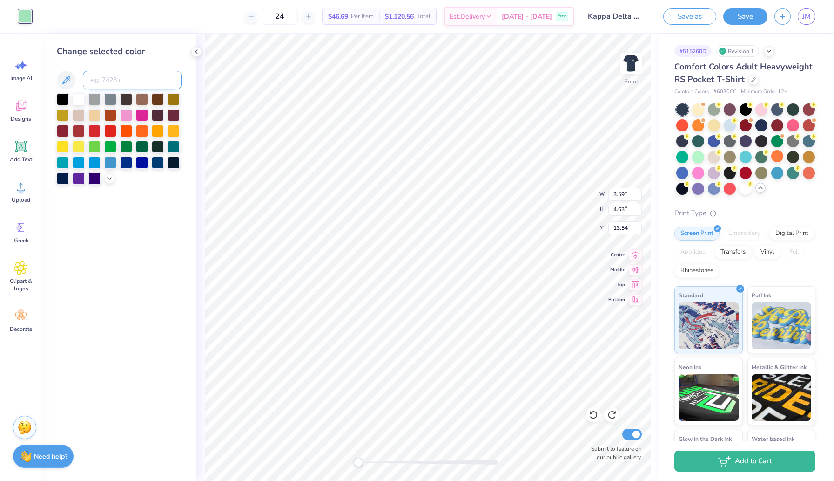
click at [109, 80] on input at bounding box center [132, 80] width 99 height 19
type input "367"
type input "374"
type input "366"
click at [116, 80] on input at bounding box center [132, 80] width 99 height 19
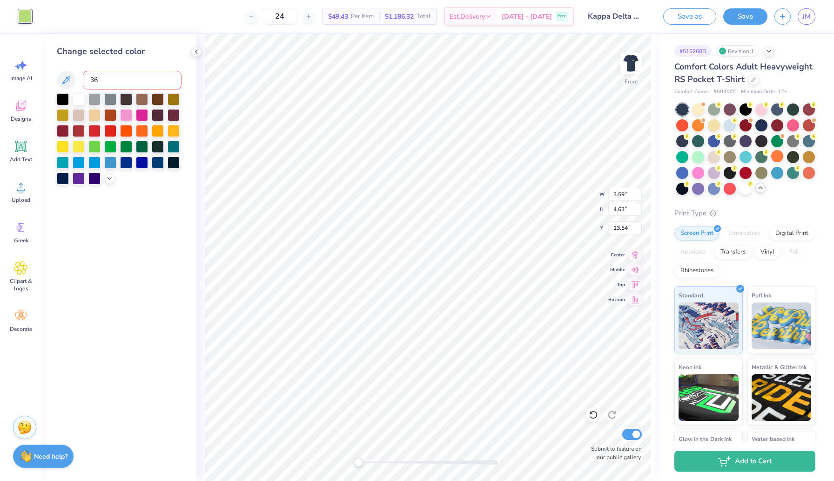
type input "366"
type input "365"
type input "358"
type input "354"
type input "365"
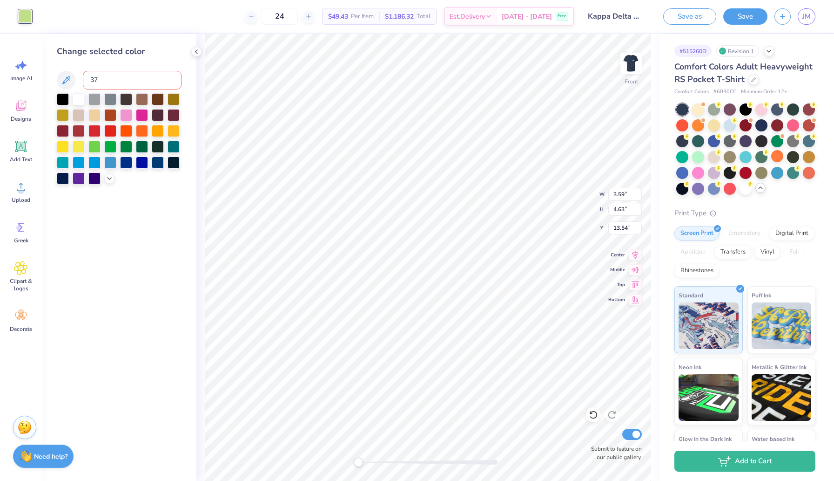
type input "372"
type input "365"
type input "6"
type input "364"
type input "6"
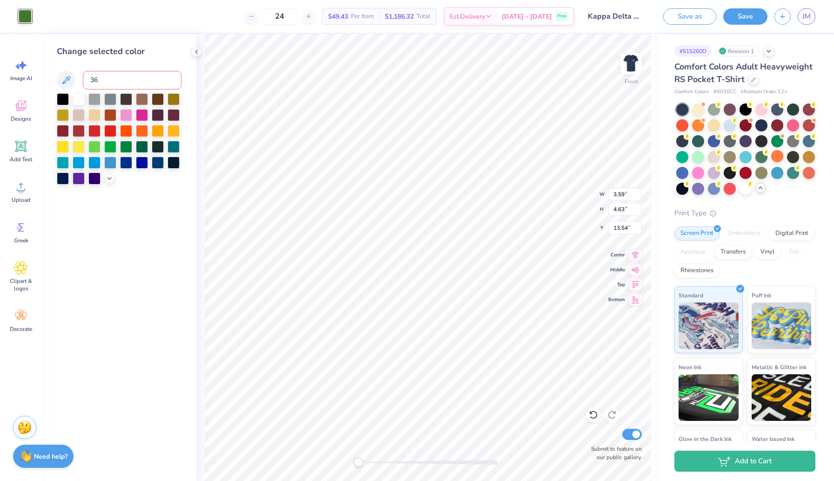
type input "365"
type input "358"
type input "351"
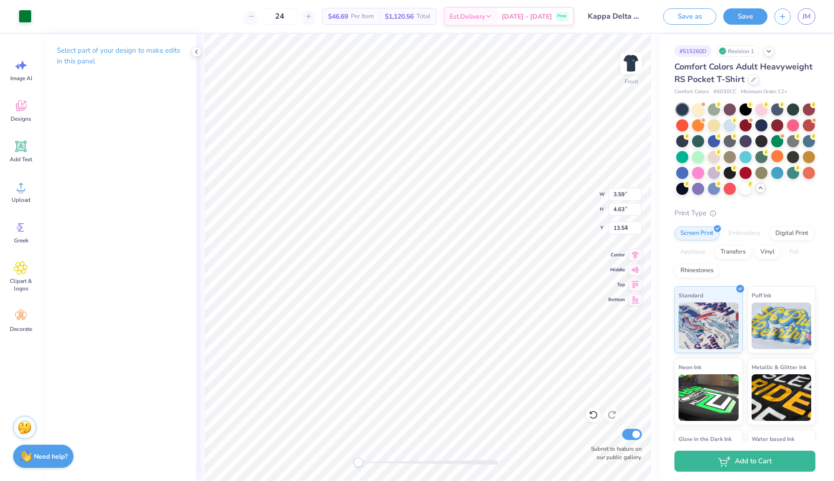
type input "3.89"
type input "4.43"
type input "9.22"
click at [26, 21] on div at bounding box center [25, 15] width 13 height 13
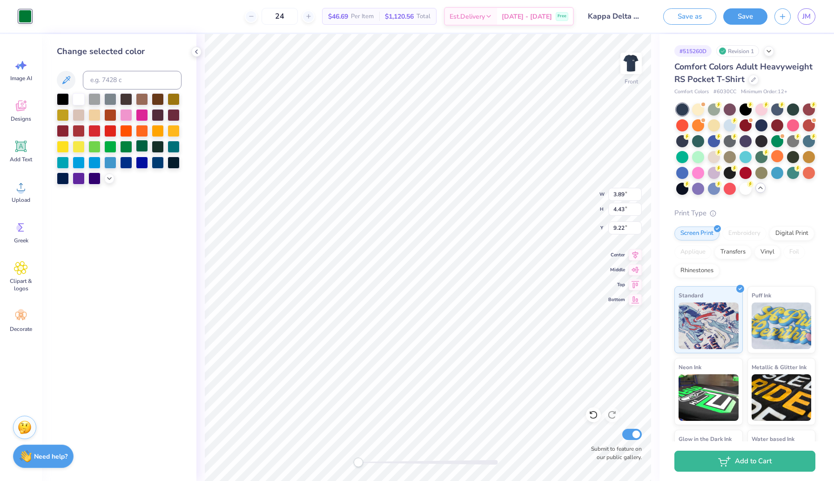
click at [142, 151] on div at bounding box center [142, 146] width 12 height 12
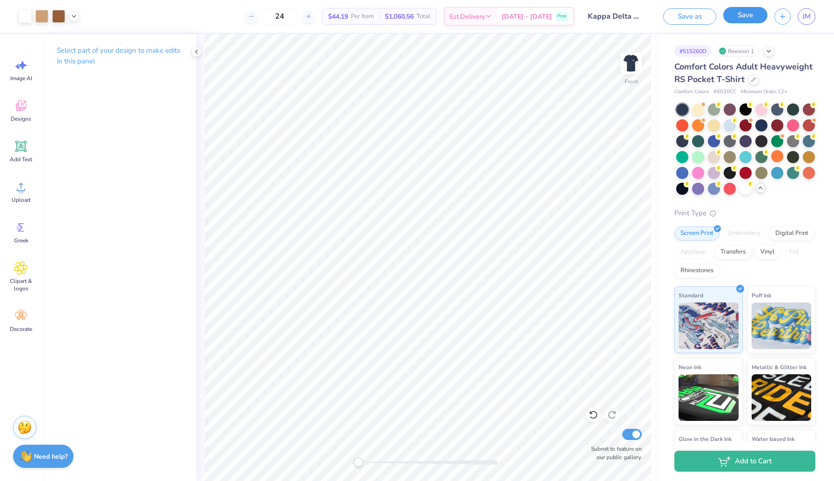
click at [734, 20] on button "Save" at bounding box center [746, 15] width 44 height 16
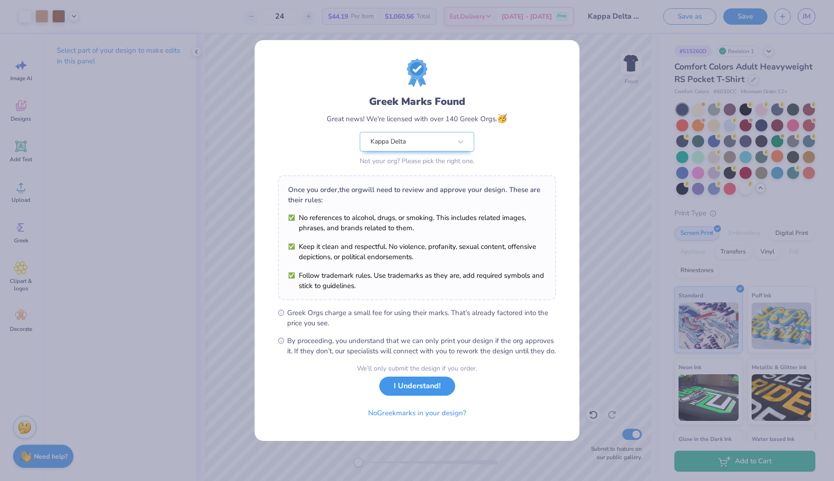
click at [429, 394] on button "I Understand!" at bounding box center [418, 385] width 76 height 19
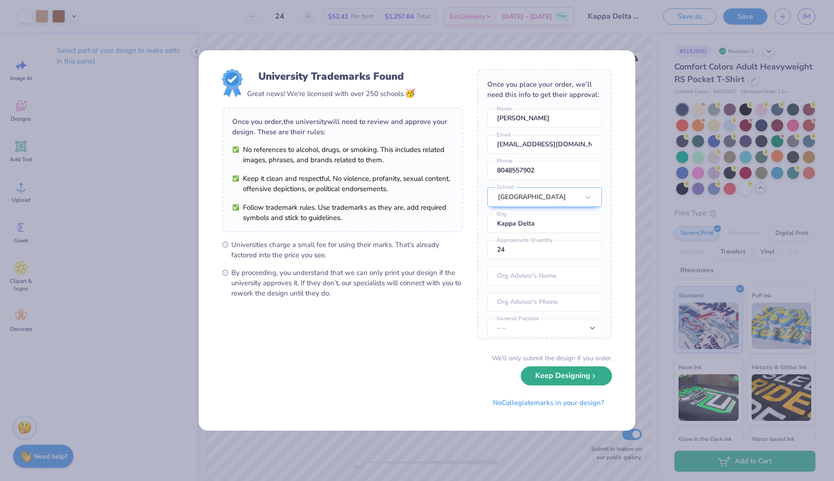
click at [563, 373] on button "Keep Designing" at bounding box center [566, 375] width 91 height 19
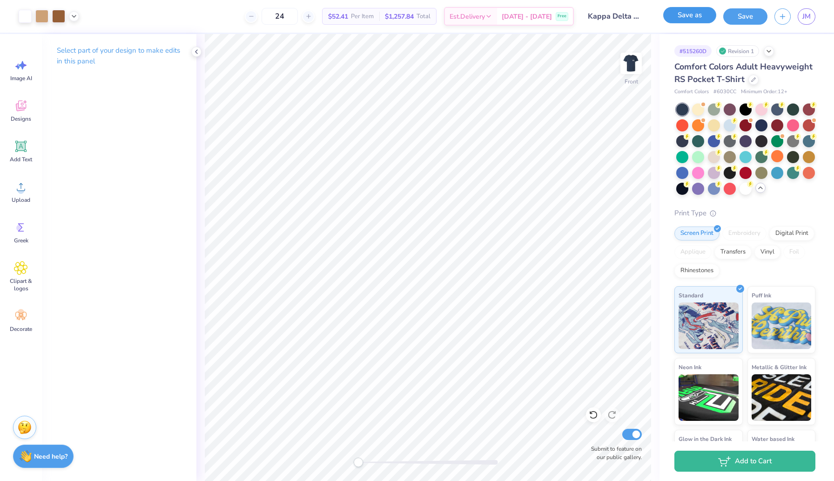
click at [686, 17] on button "Save as" at bounding box center [690, 15] width 53 height 16
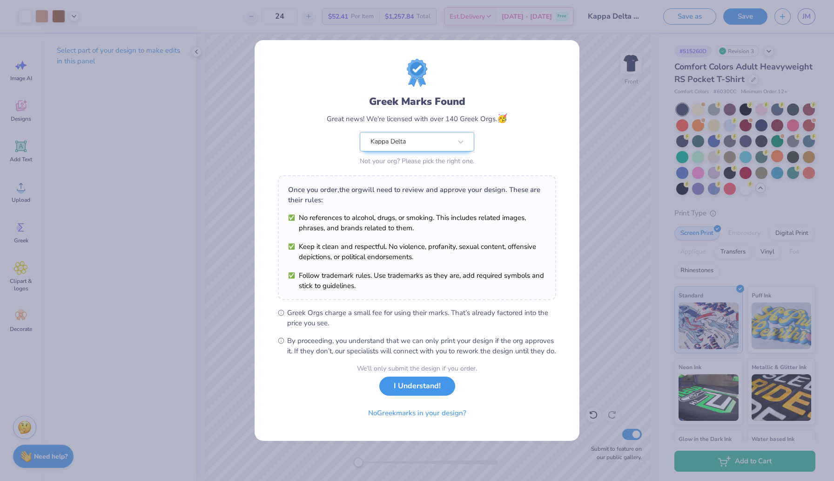
click at [440, 391] on button "I Understand!" at bounding box center [418, 385] width 76 height 19
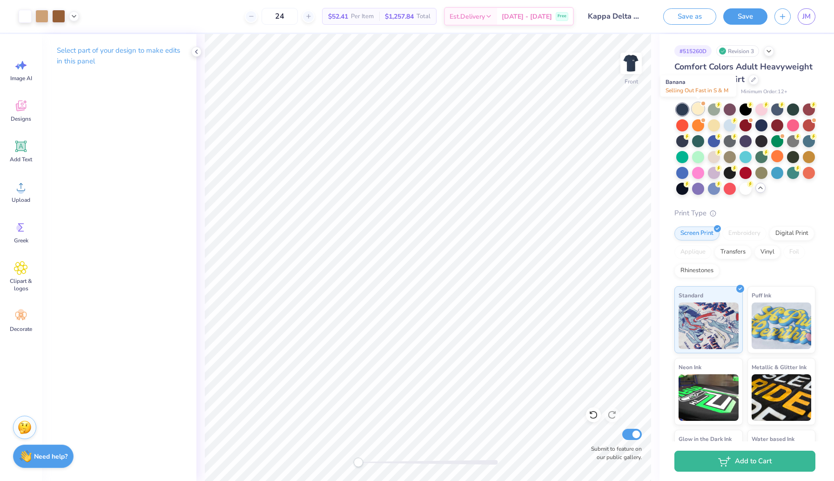
click at [698, 113] on div at bounding box center [698, 108] width 12 height 12
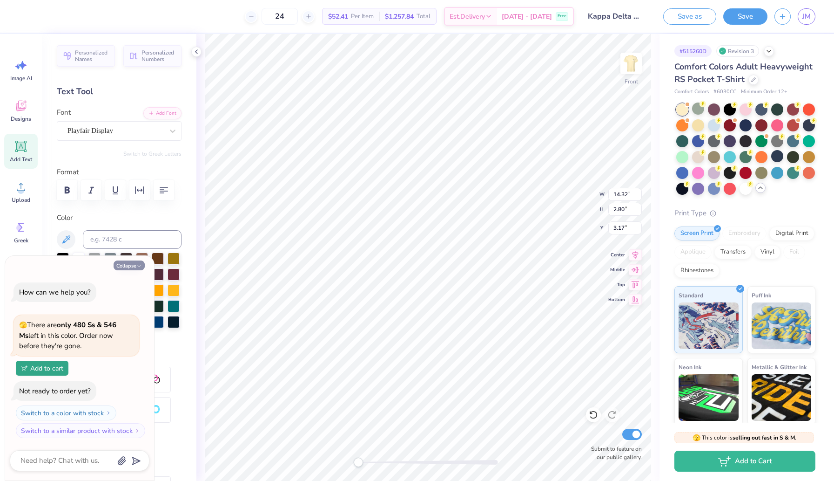
click at [136, 264] on icon "button" at bounding box center [139, 266] width 6 height 6
type textarea "x"
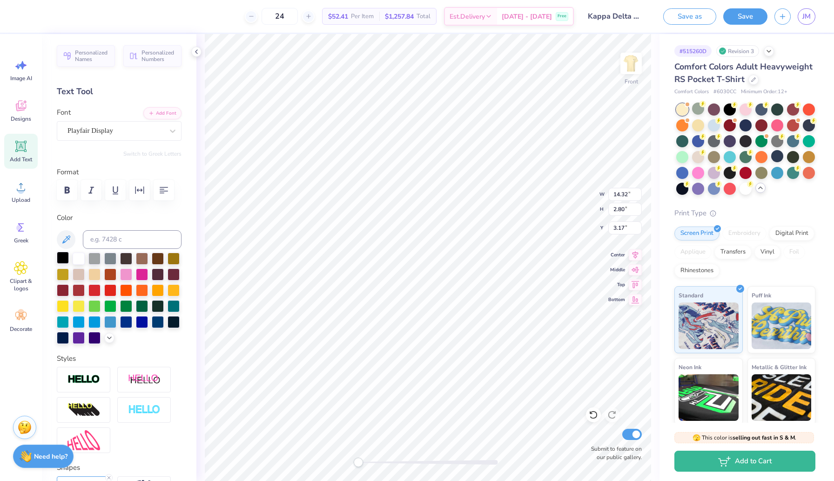
click at [65, 259] on div at bounding box center [63, 257] width 12 height 12
type input "8.78"
type input "1.48"
type input "5.23"
click at [64, 259] on div at bounding box center [63, 257] width 12 height 12
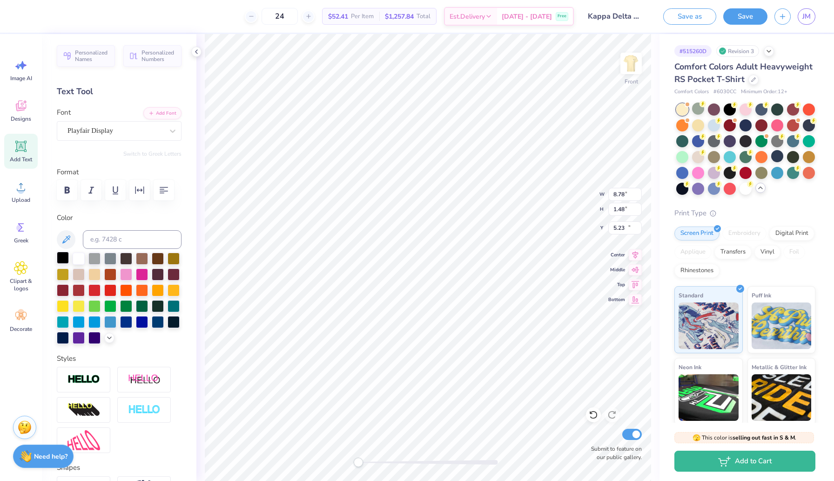
type input "9.80"
type input "0.60"
type input "20.01"
click at [67, 263] on div at bounding box center [63, 257] width 12 height 12
type input "4.00"
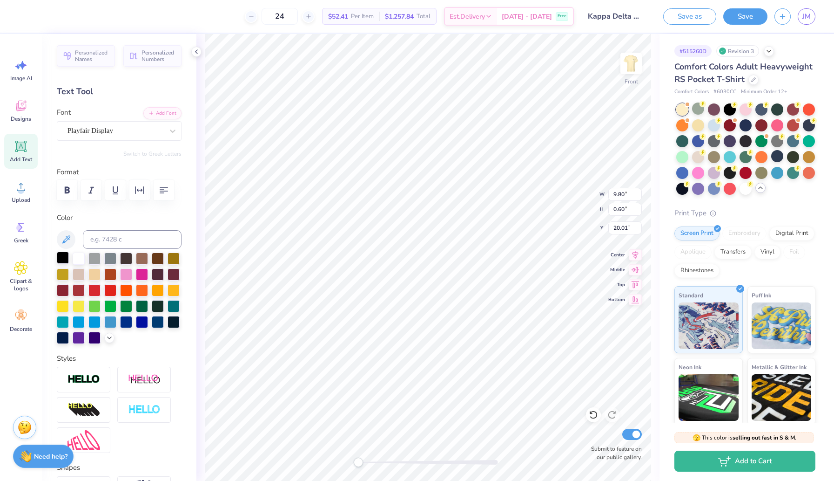
type input "0.68"
type input "21.89"
click at [66, 256] on div at bounding box center [63, 257] width 12 height 12
type input "7.52"
type input "0.60"
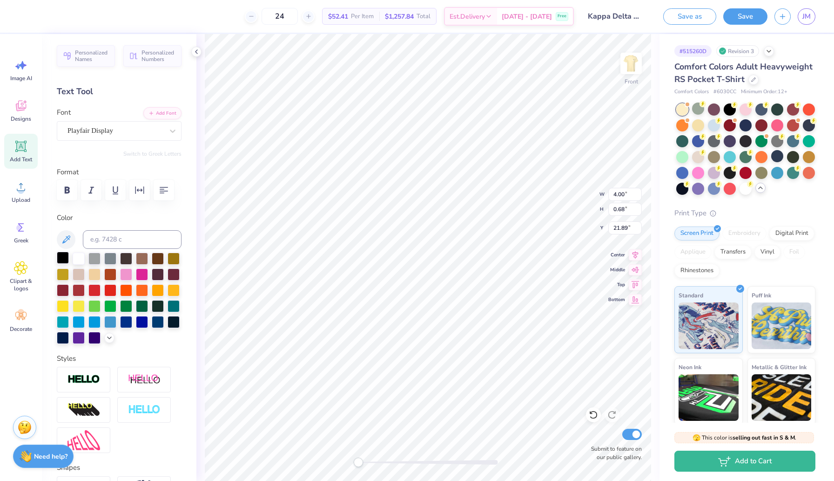
type input "20.90"
click at [61, 254] on div at bounding box center [63, 257] width 12 height 12
click at [716, 126] on div at bounding box center [714, 124] width 12 height 12
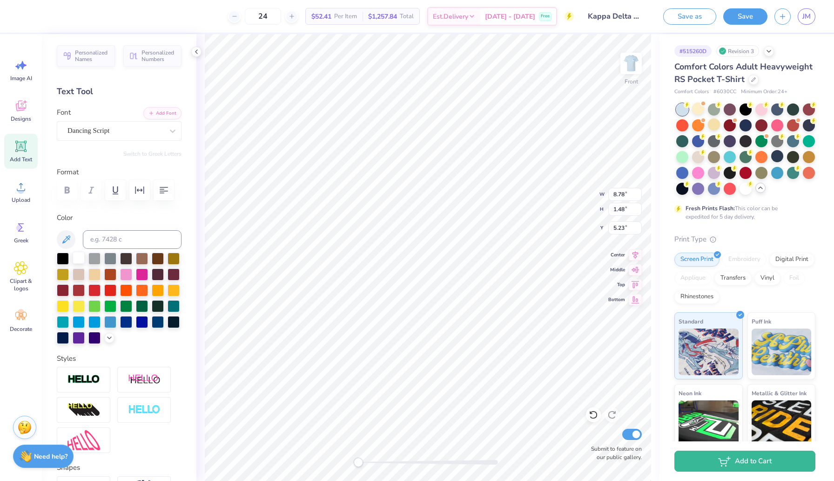
click at [77, 258] on div at bounding box center [79, 257] width 12 height 12
click at [79, 259] on div at bounding box center [79, 257] width 12 height 12
type input "9.80"
type input "0.60"
type input "20.01"
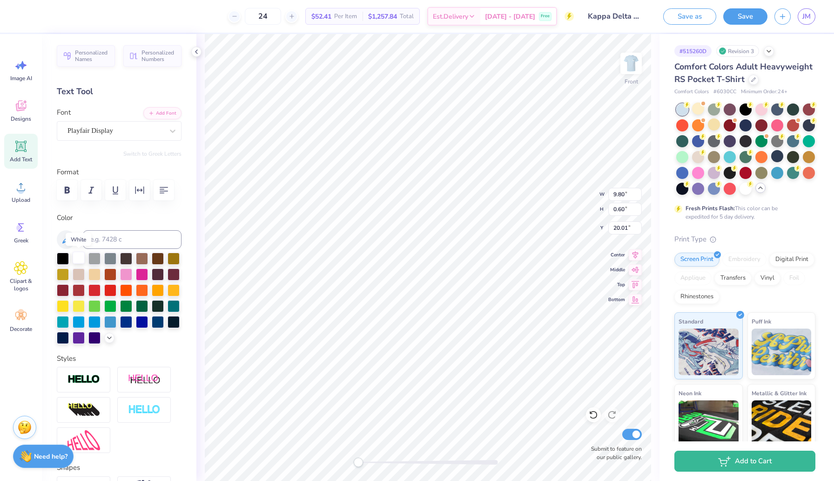
click at [76, 259] on div at bounding box center [79, 257] width 12 height 12
type input "4.00"
type input "0.68"
type input "21.89"
click at [79, 259] on div at bounding box center [79, 257] width 12 height 12
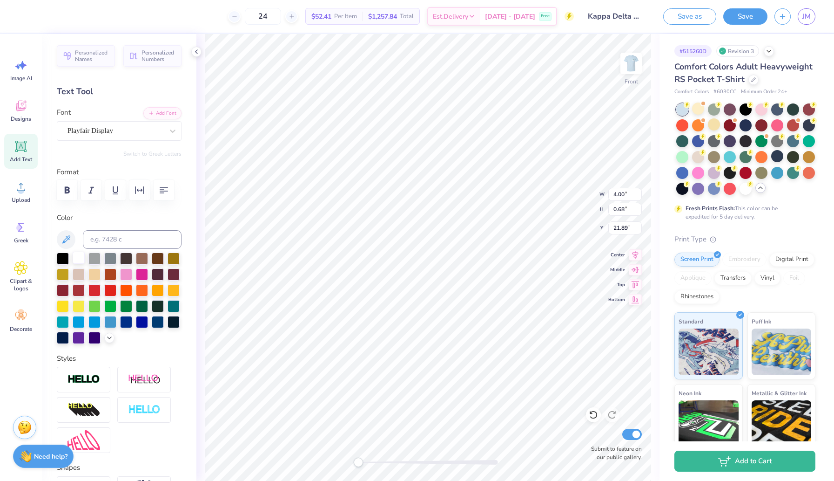
type input "7.52"
type input "0.60"
type input "20.90"
click at [75, 252] on div at bounding box center [79, 257] width 12 height 12
click at [792, 157] on div at bounding box center [793, 156] width 12 height 12
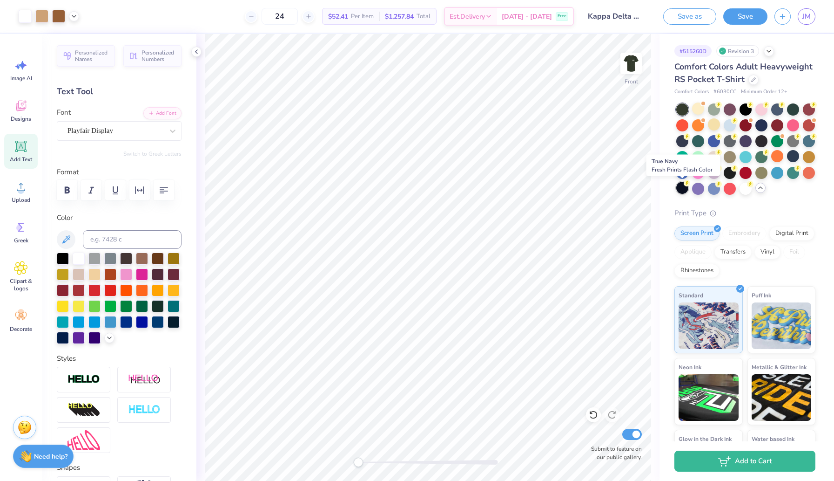
click at [683, 188] on div at bounding box center [683, 188] width 12 height 12
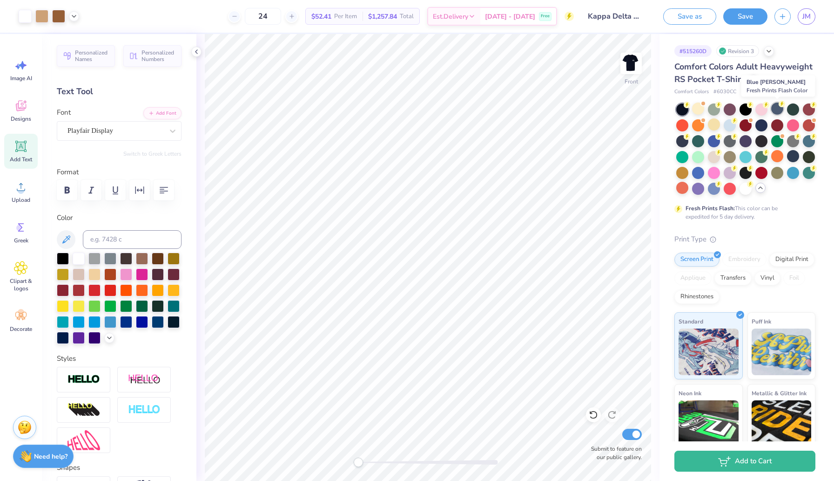
click at [781, 109] on div at bounding box center [778, 108] width 12 height 12
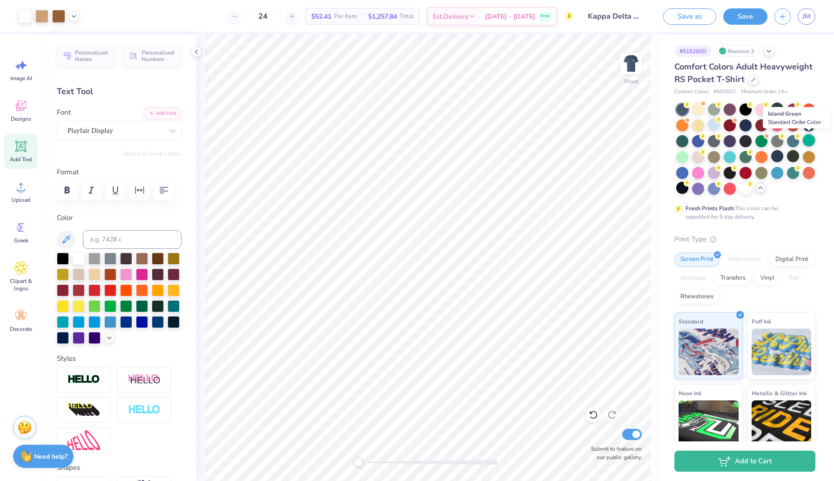
click at [807, 143] on div at bounding box center [809, 140] width 12 height 12
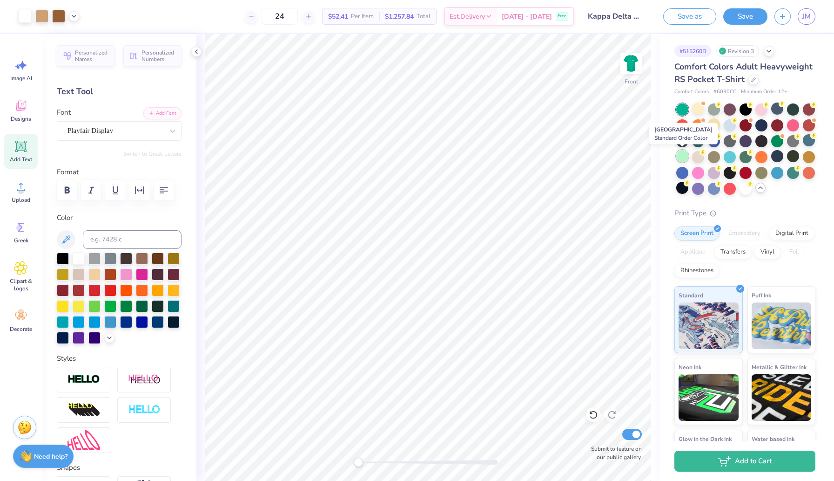
click at [685, 155] on div at bounding box center [683, 156] width 12 height 12
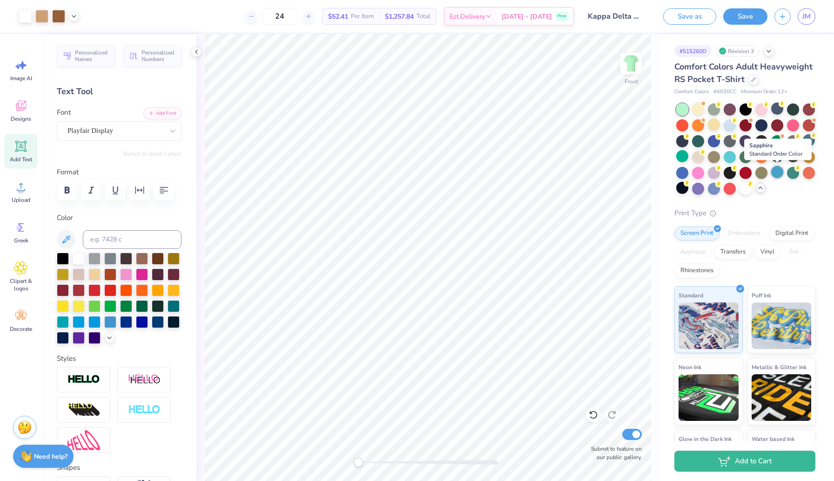
click at [777, 173] on div at bounding box center [778, 172] width 12 height 12
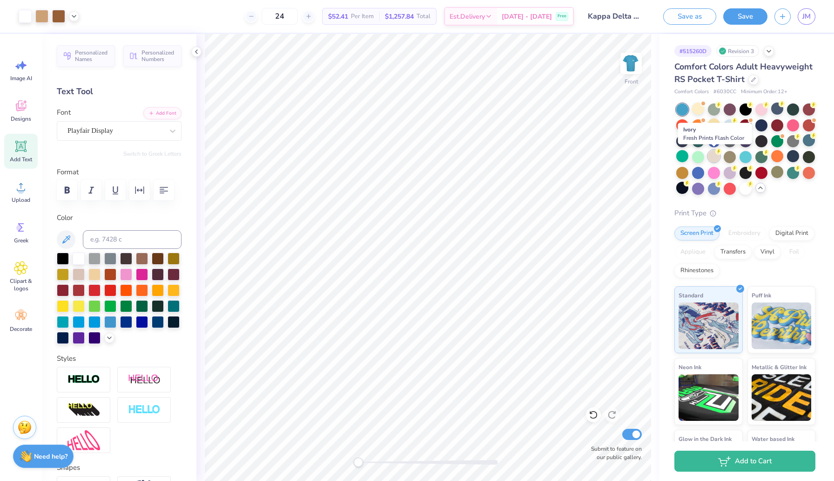
click at [716, 154] on icon at bounding box center [719, 151] width 7 height 7
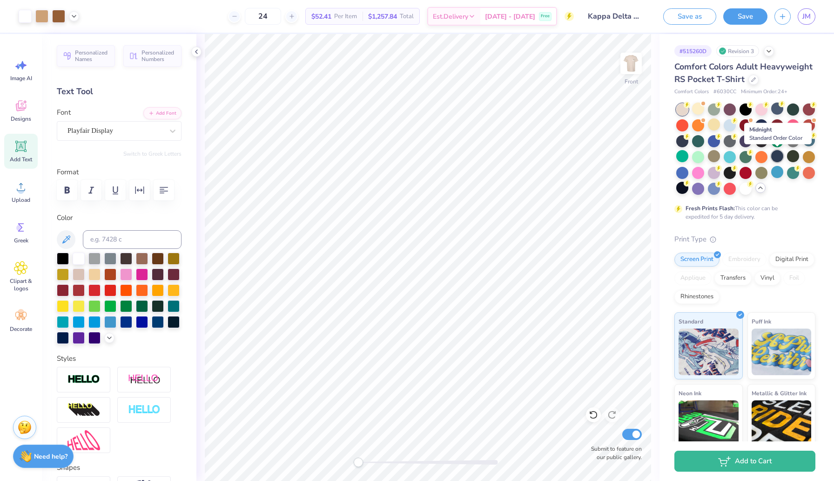
click at [779, 153] on div at bounding box center [778, 156] width 12 height 12
